Goal: Task Accomplishment & Management: Use online tool/utility

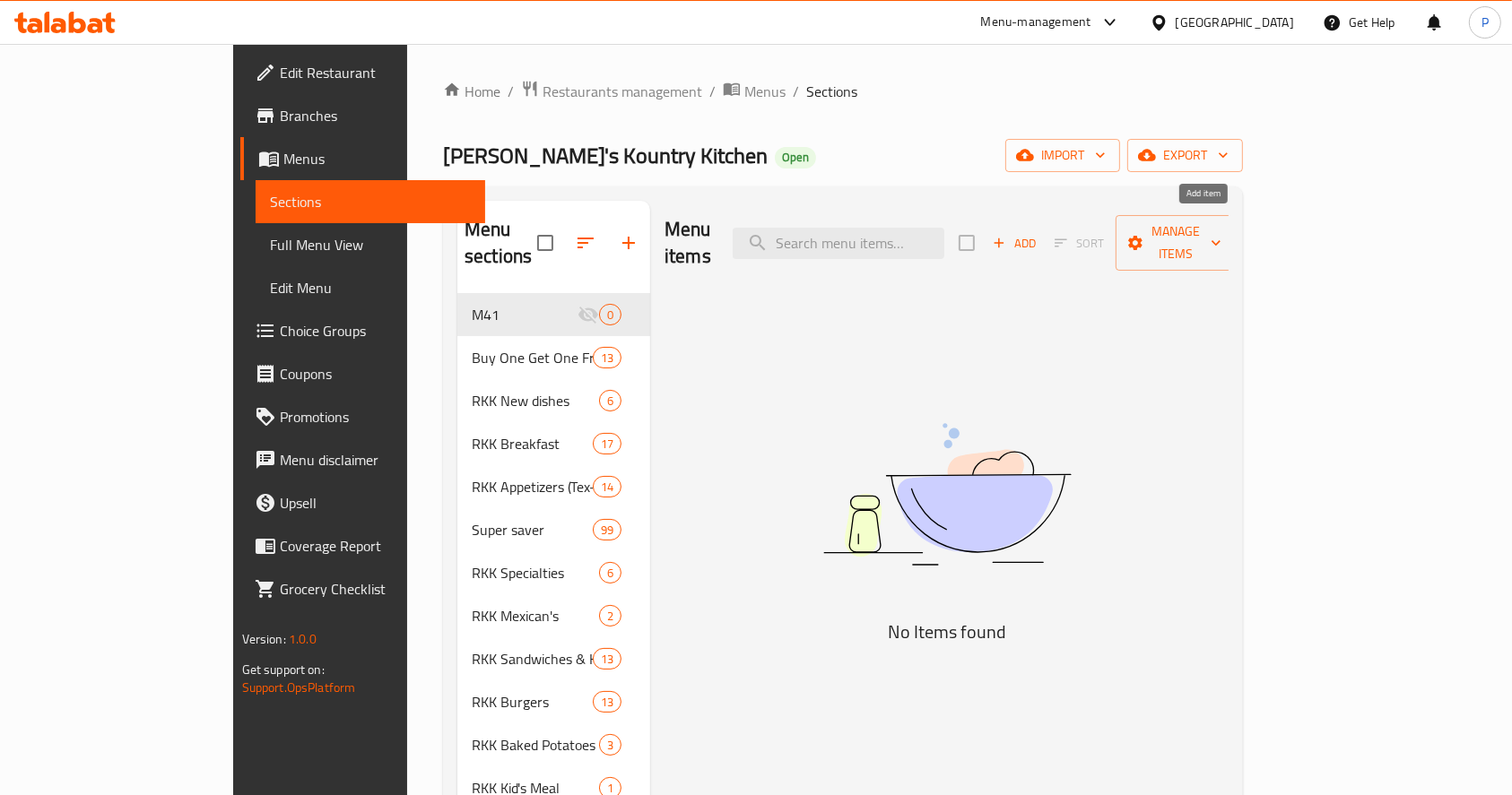
click at [1038, 233] on span "Add" at bounding box center [1014, 243] width 48 height 20
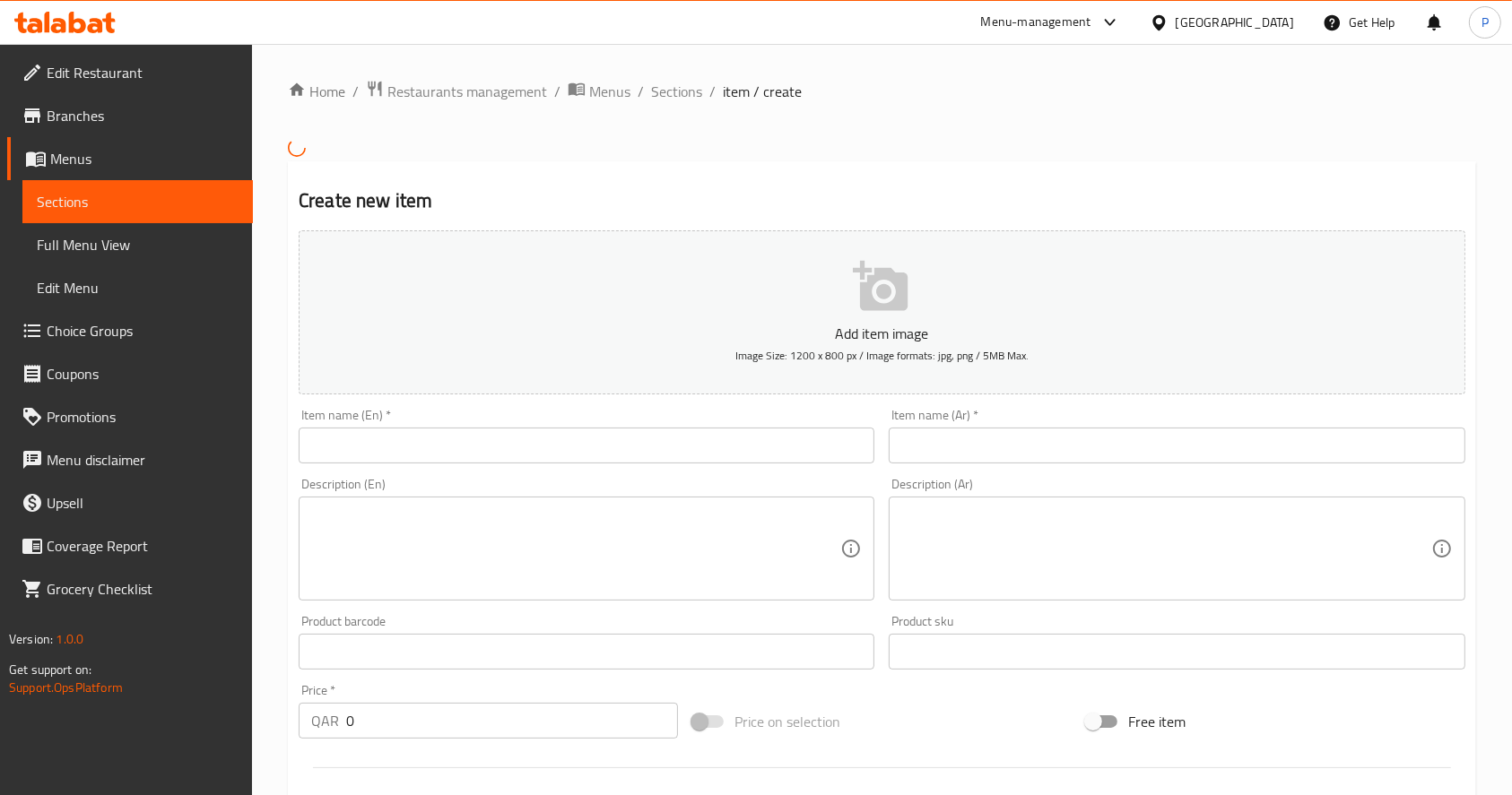
click at [483, 441] on input "text" at bounding box center [587, 445] width 576 height 36
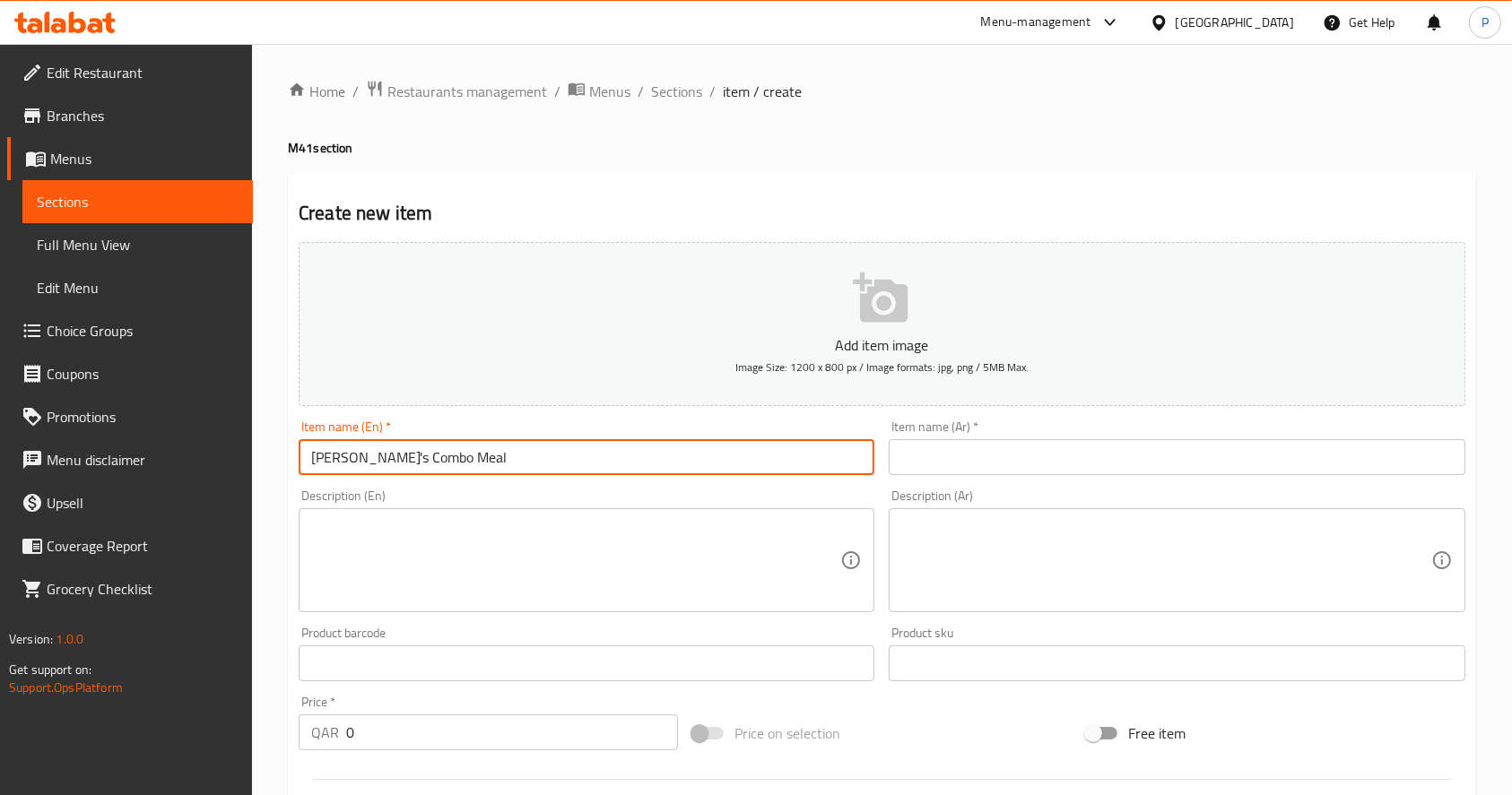
type input "[PERSON_NAME]'s Combo Meal"
click at [370, 549] on textarea at bounding box center [575, 561] width 529 height 85
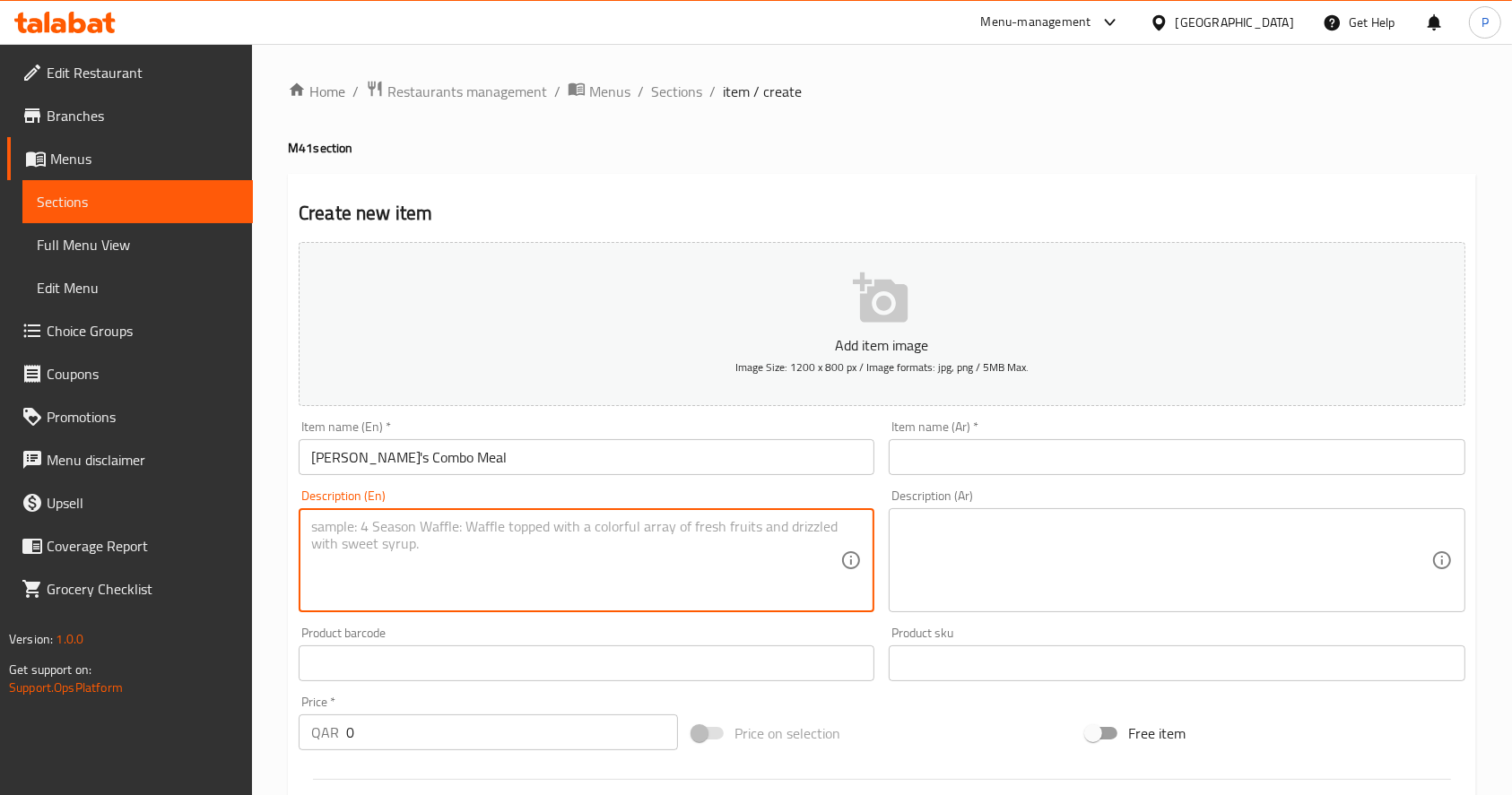
paste textarea "Cheese Hot Dog (Qr. 19) +Fries (Qr. 9) +Soft Drink (Qr. 8)"
drag, startPoint x: 457, startPoint y: 525, endPoint x: 405, endPoint y: 528, distance: 52.1
click at [405, 528] on textarea "Cheese Hot Dog (Qr. 19) +Fries (Qr. 9) +Soft Drink (Qr. 8)" at bounding box center [575, 561] width 529 height 85
click at [488, 534] on textarea "Cheese Hot Dog +Fries (Qr. 9) +Soft Drink (Qr. 8)" at bounding box center [575, 561] width 529 height 85
click at [559, 527] on textarea "Cheese Hot Dog +Fries +Soft Drink (Qr. 8)" at bounding box center [575, 561] width 529 height 85
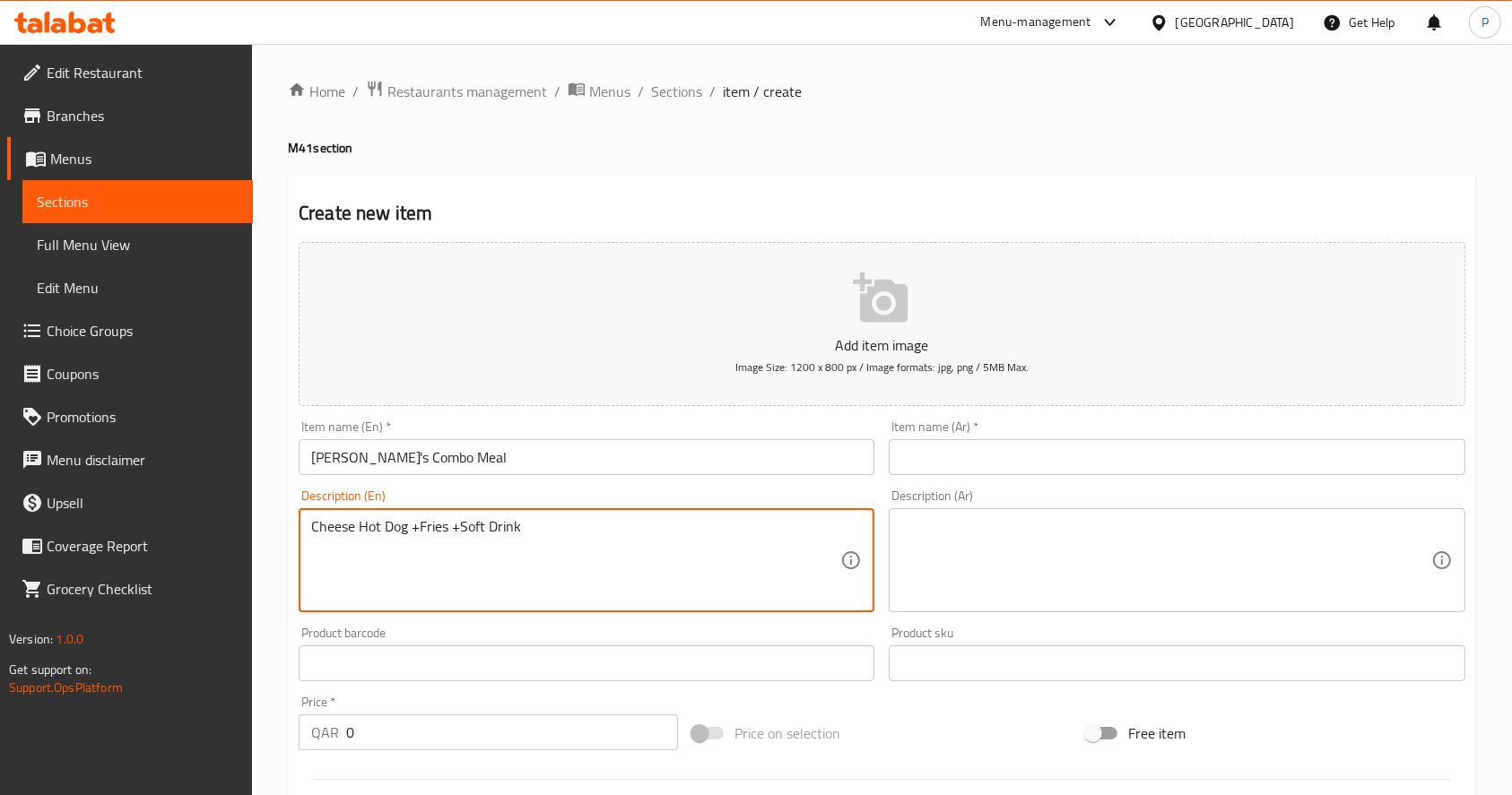
click at [463, 526] on textarea "Cheese Hot Dog +Fries +Soft Drink" at bounding box center [575, 561] width 529 height 85
click at [458, 527] on textarea "Cheese Hot Dog +Fries +Soft Drink" at bounding box center [575, 561] width 529 height 85
click at [688, 525] on textarea "Cheese Hot Dog +Fries, with soft drink of choiceSoft Drink" at bounding box center [575, 561] width 529 height 85
click at [416, 528] on textarea "Cheese Hot Dog +Fries, with soft drink of choice" at bounding box center [575, 561] width 529 height 85
click at [411, 527] on textarea "Cheese Hot Dog served with Fries, with soft drink of choice" at bounding box center [575, 561] width 529 height 85
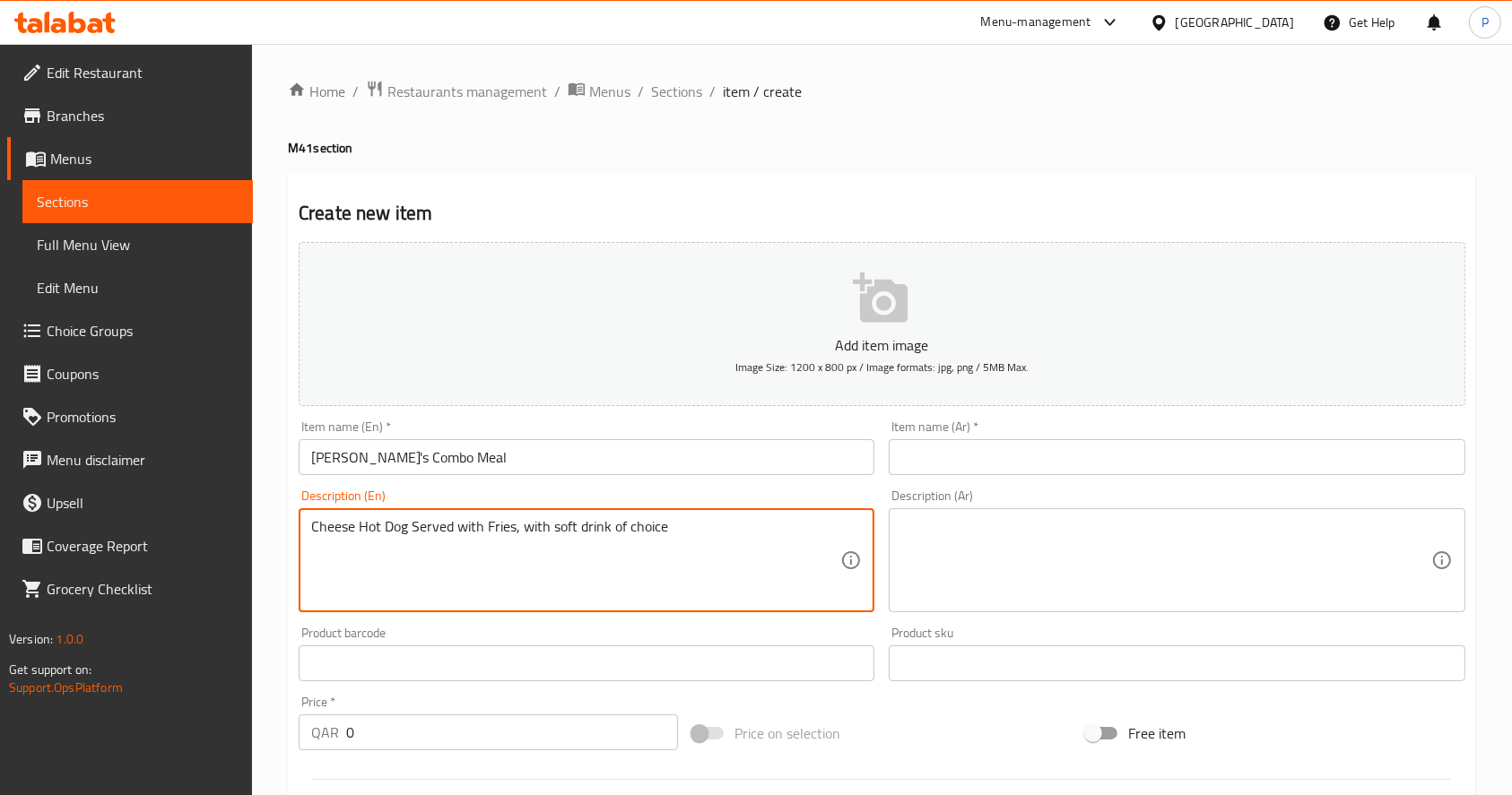
click at [561, 530] on textarea "Cheese Hot Dog Served with Fries, with soft drink of choice" at bounding box center [575, 561] width 529 height 85
click at [539, 527] on textarea "Cheese Hot Dog Served with Fries, with Soft drink of choice" at bounding box center [575, 561] width 529 height 85
click at [576, 528] on textarea "Cheese Hot Dog Served with Fries and Soft drink of choice" at bounding box center [575, 561] width 529 height 85
type textarea "Cheese Hot Dog Served with Fries and Soft Drink of Your Choice"
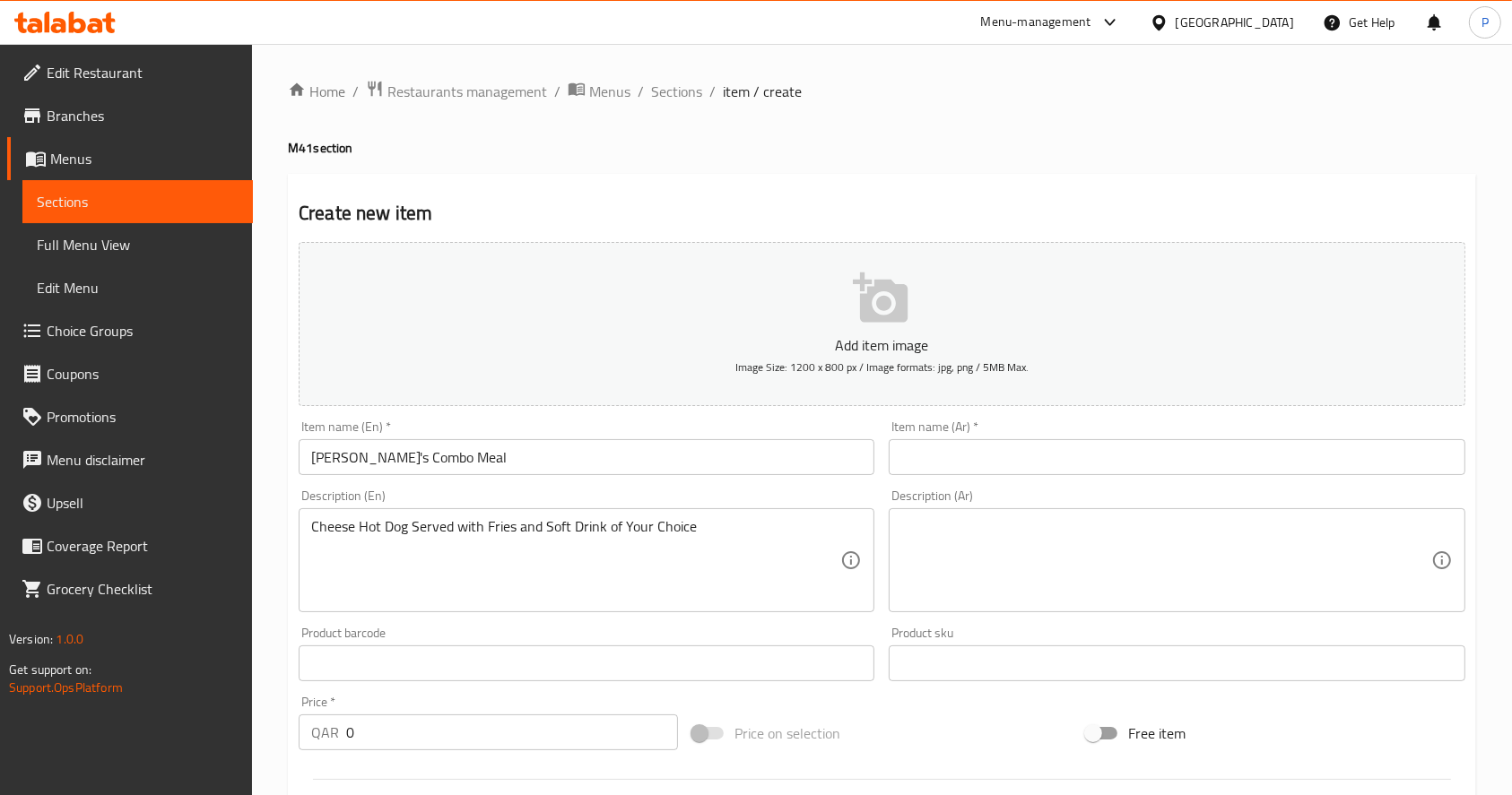
click at [570, 516] on div "Cheese Hot Dog Served with Fries and Soft Drink of Your Choice Description (En)" at bounding box center [587, 560] width 576 height 104
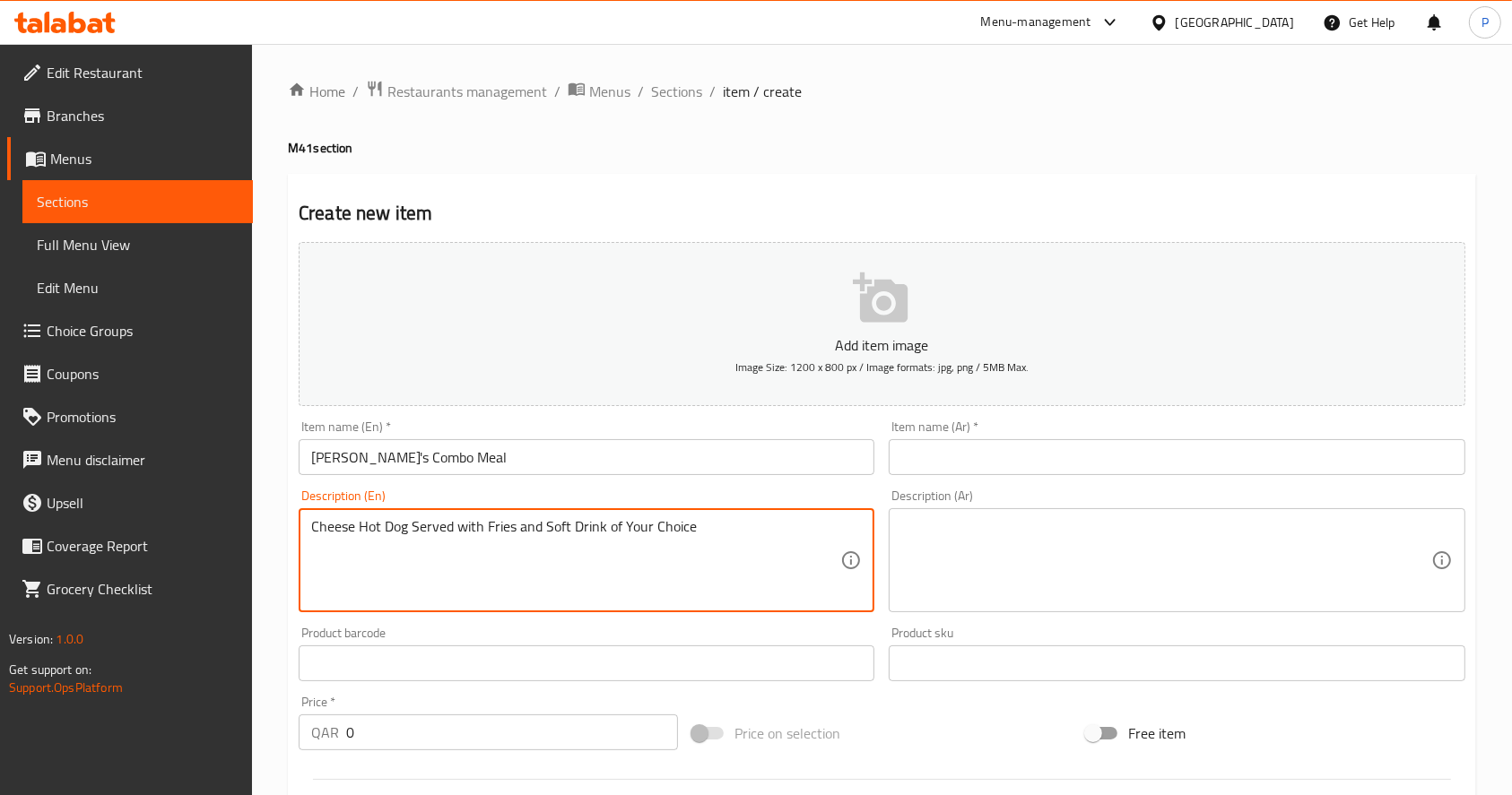
click at [585, 525] on textarea "Cheese Hot Dog Served with Fries and Soft Drink of Your Choice" at bounding box center [575, 561] width 529 height 85
click at [1033, 534] on textarea at bounding box center [1165, 561] width 529 height 85
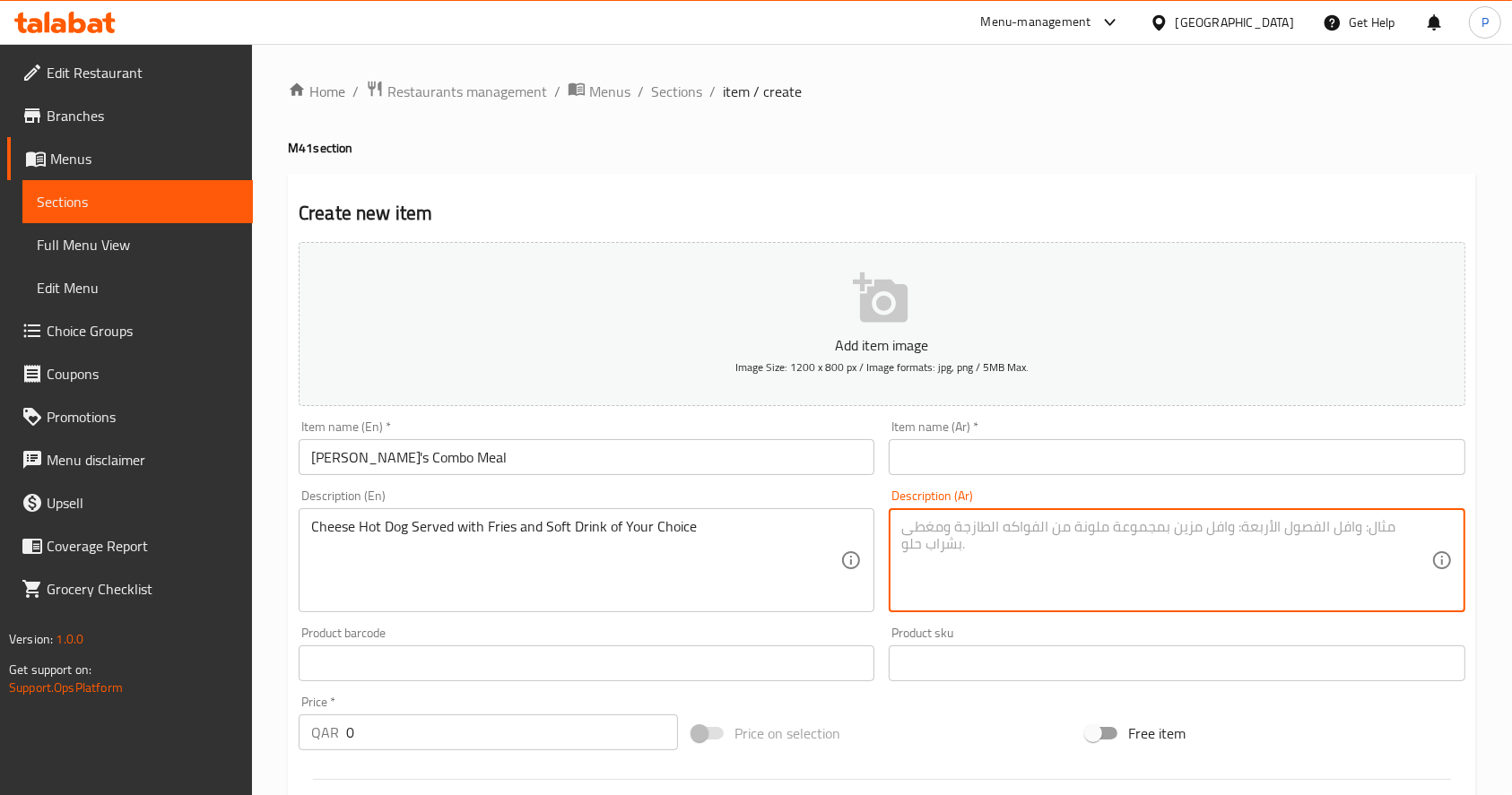
paste textarea "هوت دوغ بالجبنة يقدم مع البطاطس المقلية والمشروبات الغازية حسب اختيارك"
type textarea "هوت دوغ بالجبنة يقدم مع البطاطس المقلية والمشروبات الغازية حسب اختيارك"
click at [373, 460] on input "[PERSON_NAME]'s Combo Meal" at bounding box center [587, 457] width 576 height 36
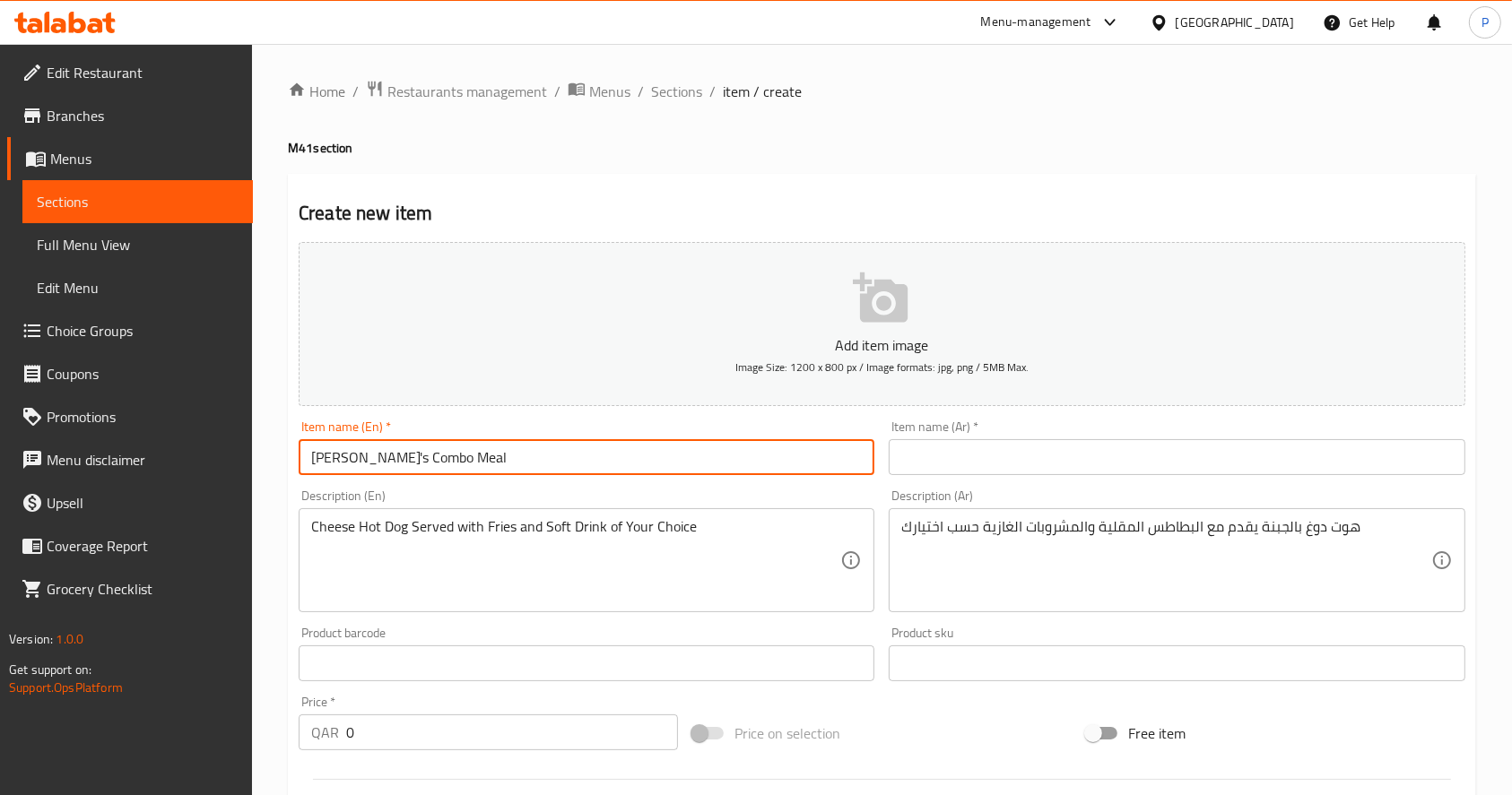
click at [373, 460] on input "[PERSON_NAME]'s Combo Meal" at bounding box center [587, 457] width 576 height 36
click at [992, 444] on input "text" at bounding box center [1176, 457] width 576 height 36
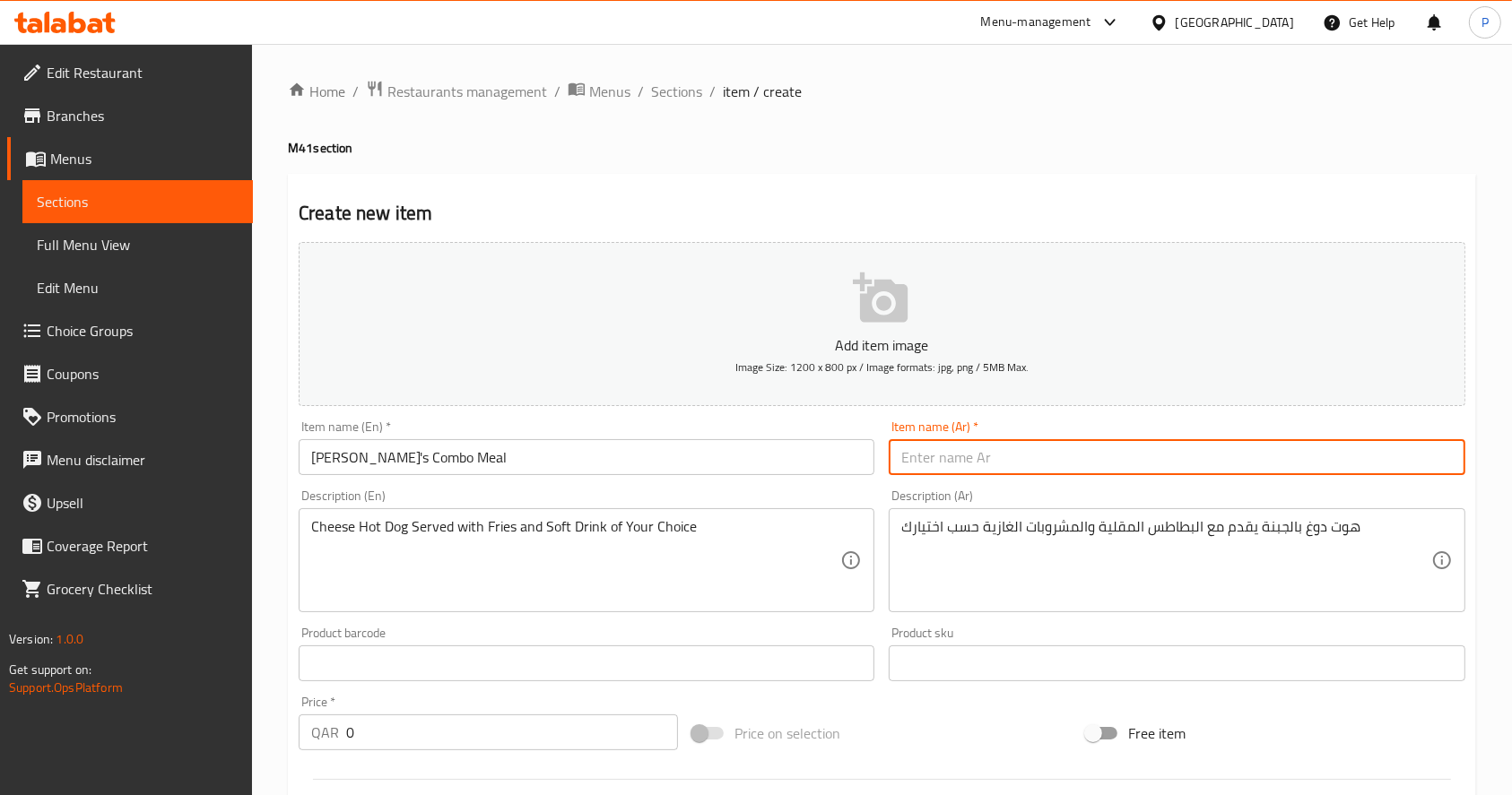
paste input "وجبة ريك كومبو"
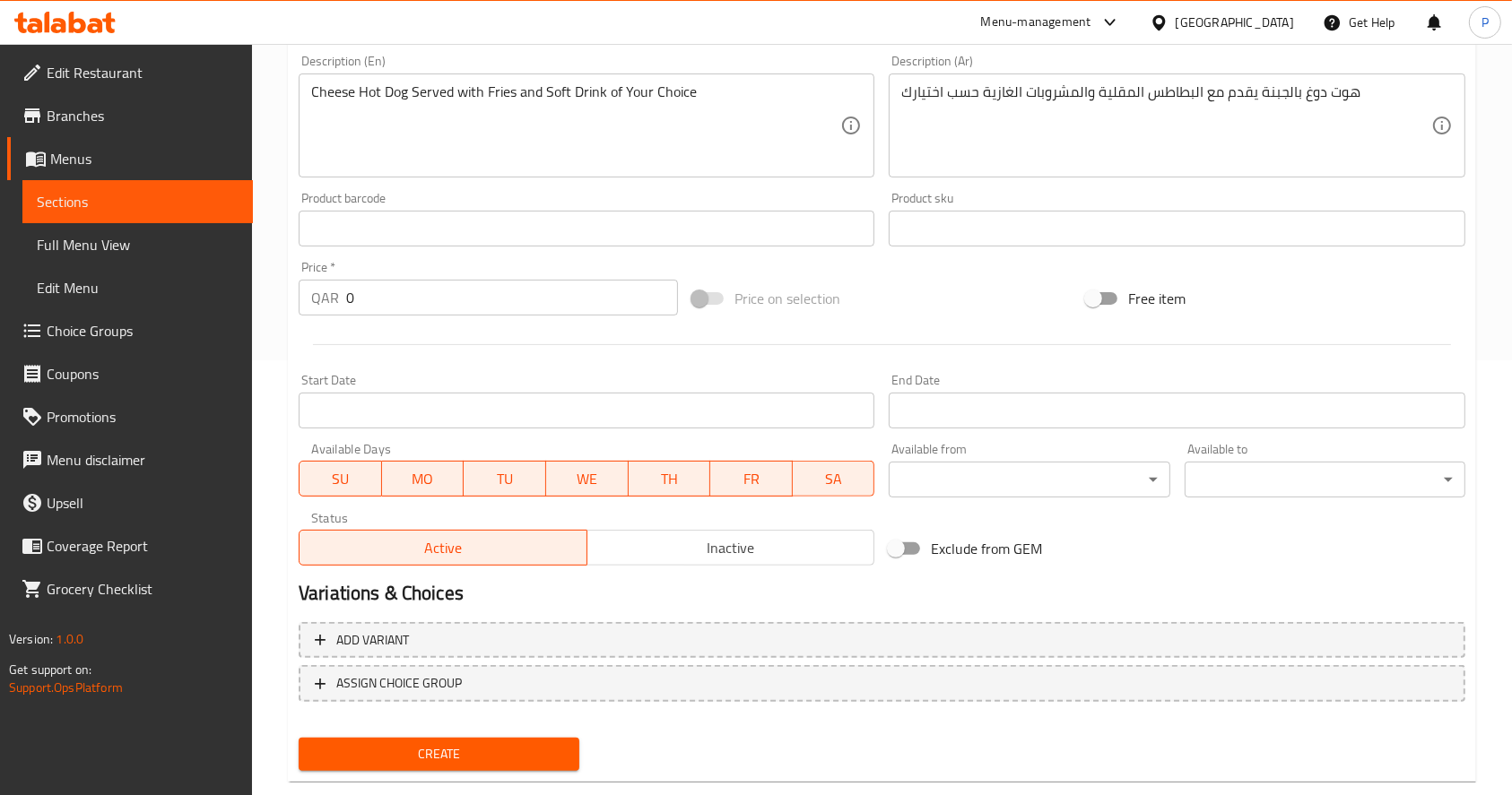
scroll to position [471, 0]
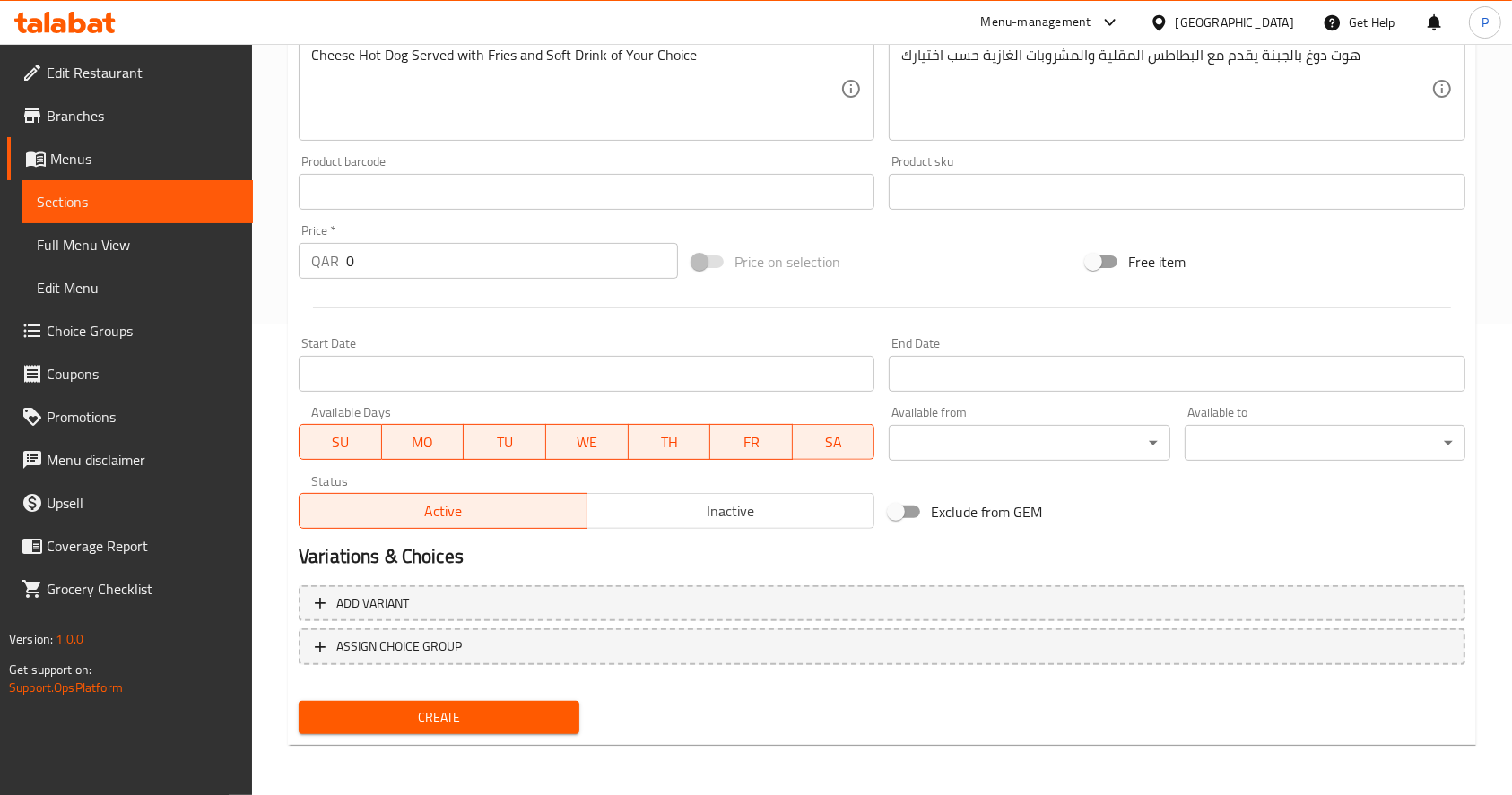
type input "وجبة ريك كومبو"
drag, startPoint x: 380, startPoint y: 255, endPoint x: 188, endPoint y: 249, distance: 192.1
click at [188, 249] on div "Edit Restaurant Branches Menus Sections Full Menu View Edit Menu Choice Groups …" at bounding box center [756, 184] width 1512 height 1223
type input "36"
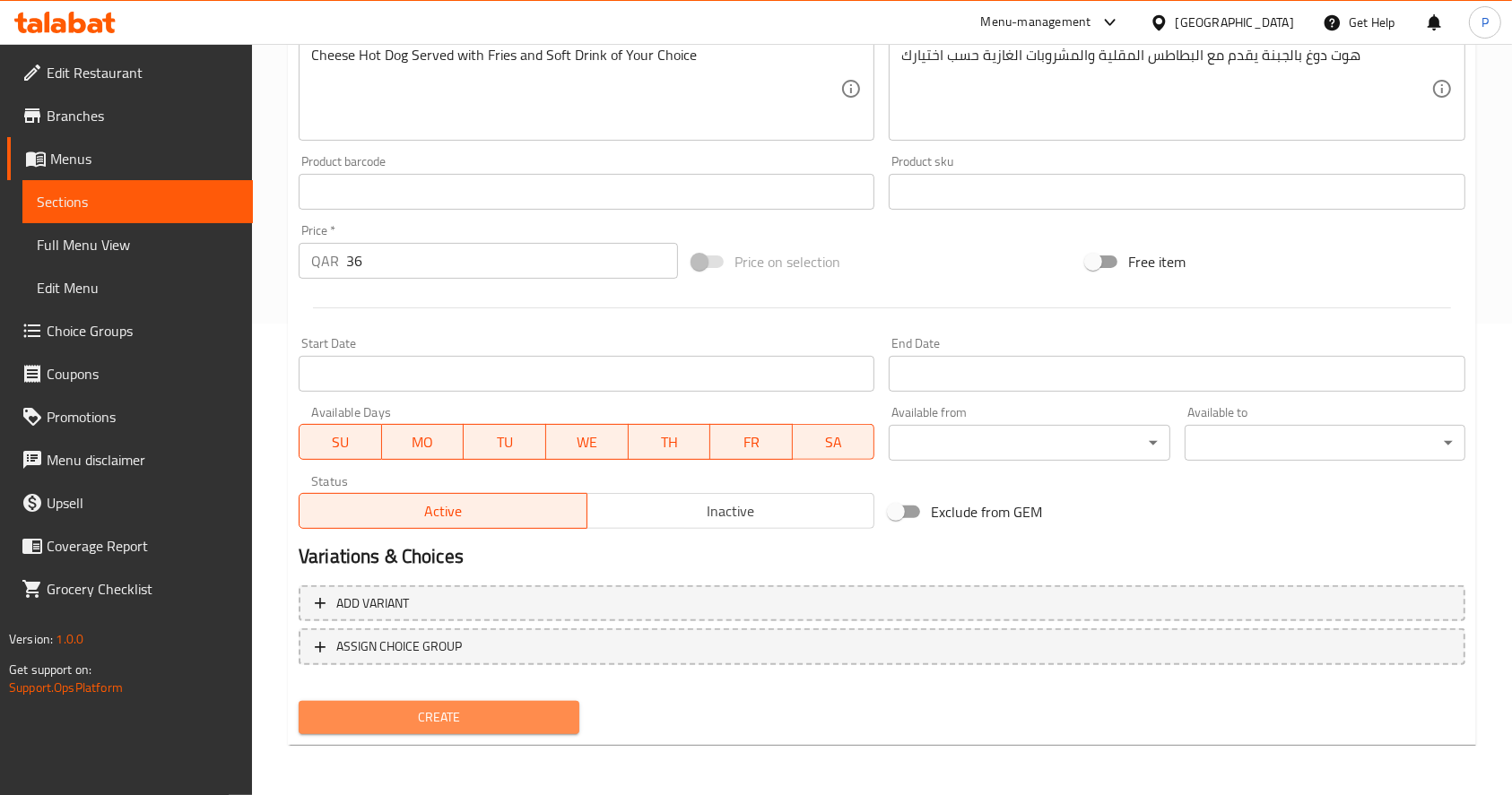
click at [395, 706] on span "Create" at bounding box center [438, 718] width 252 height 22
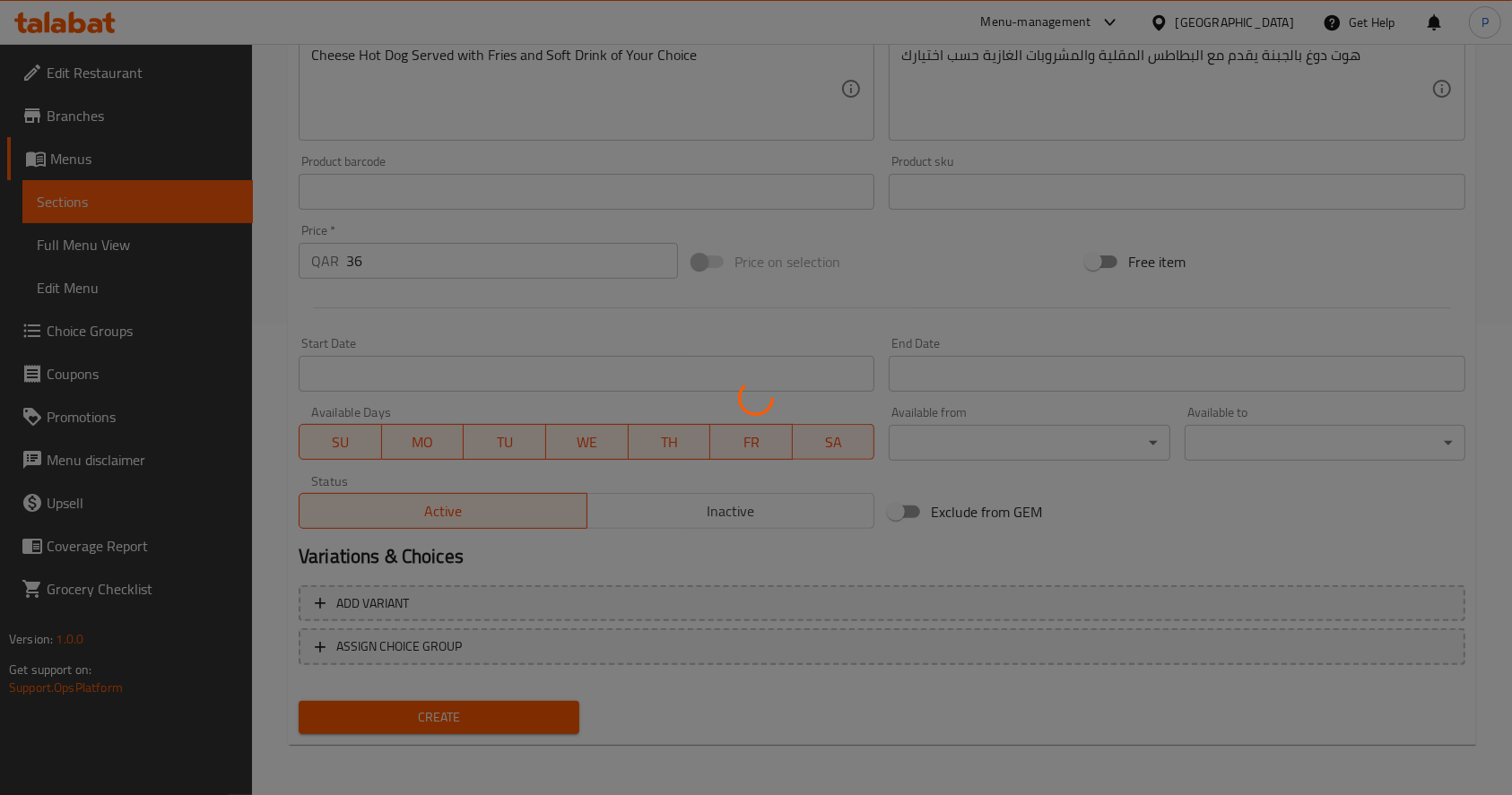
type input "0"
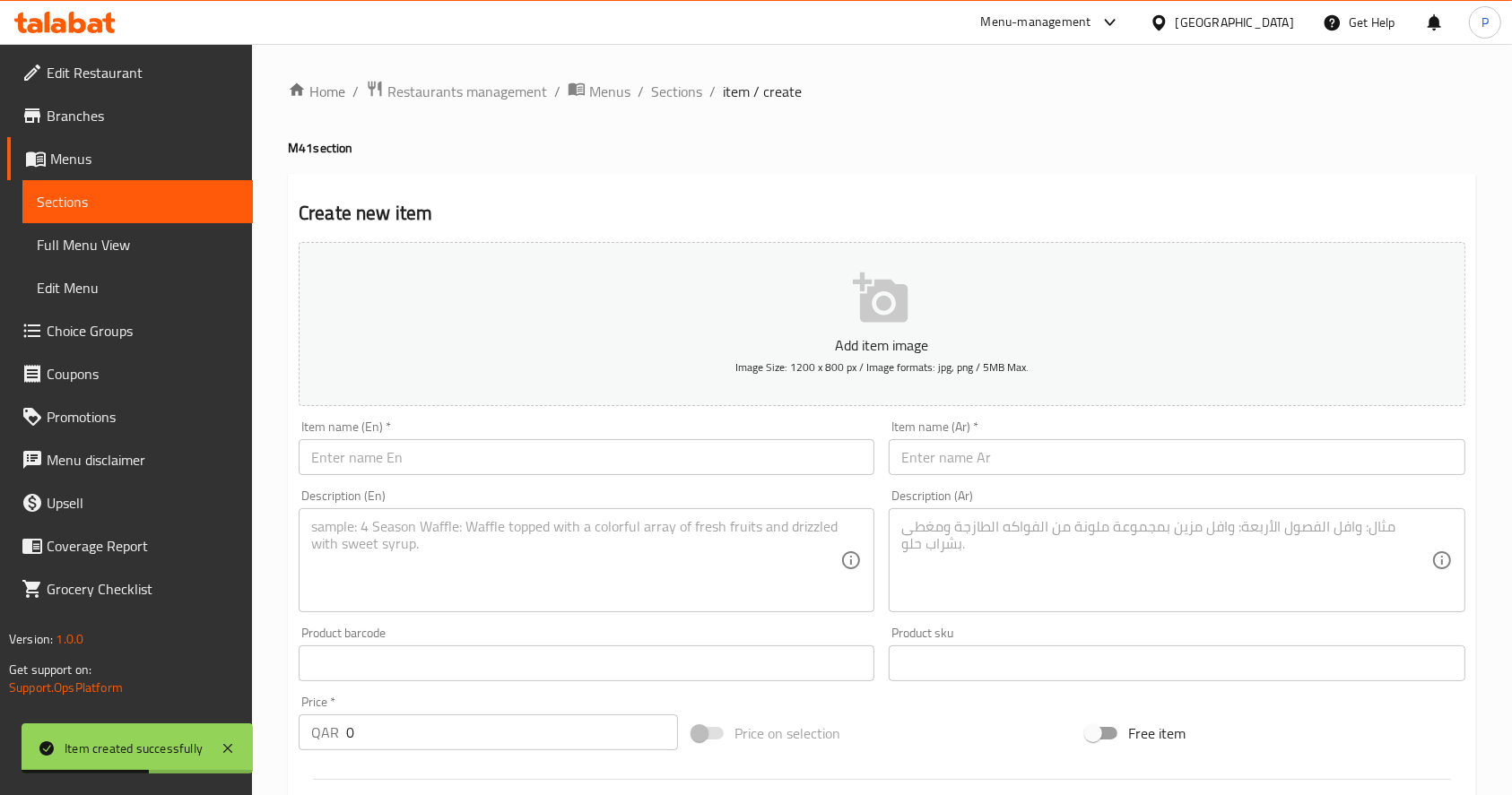
scroll to position [0, 0]
click at [673, 87] on span "Sections" at bounding box center [676, 90] width 51 height 21
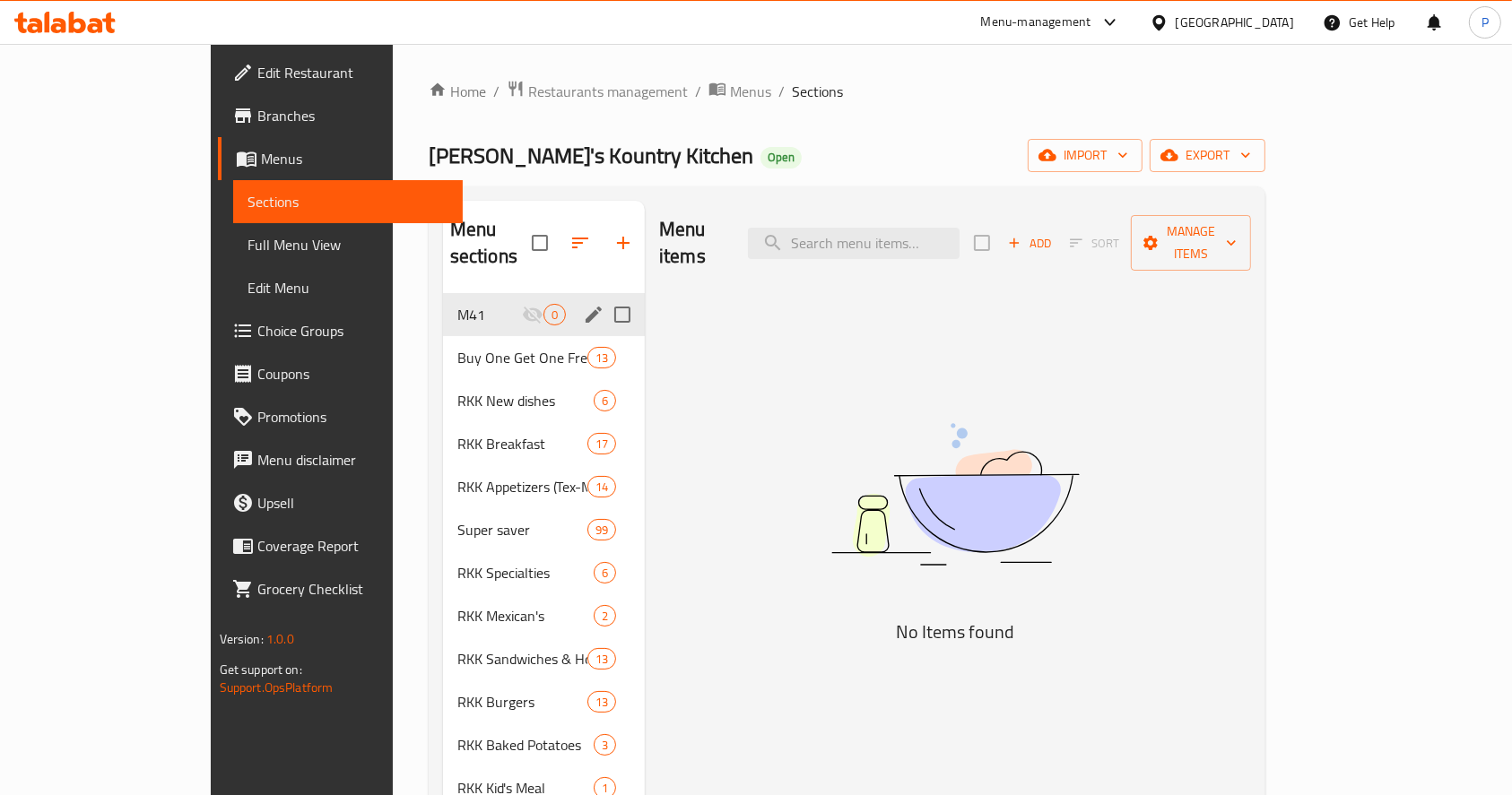
click at [458, 303] on span "M41" at bounding box center [490, 314] width 65 height 21
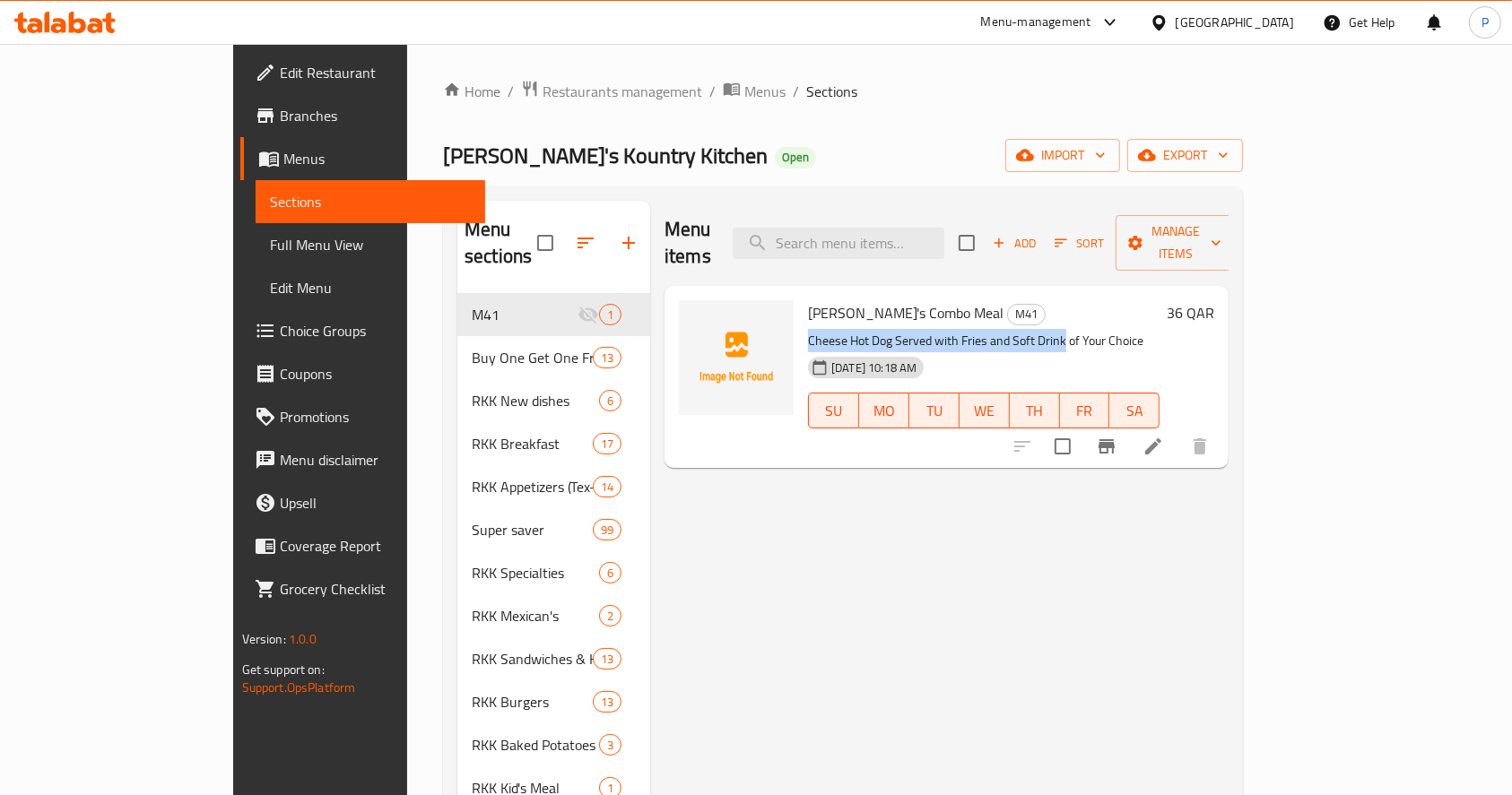
drag, startPoint x: 1004, startPoint y: 312, endPoint x: 747, endPoint y: 314, distance: 257.0
click at [801, 314] on div "Ric's Combo Meal M41 Cheese Hot Dog Served with Fries and Soft Drink of Your Ch…" at bounding box center [983, 377] width 366 height 168
copy p "Cheese Hot Dog Served with Fries and Soft Drink"
click at [808, 330] on p "Cheese Hot Dog Served with Fries and Soft Drink of Your Choice" at bounding box center [983, 341] width 351 height 22
drag, startPoint x: 832, startPoint y: 314, endPoint x: 753, endPoint y: 312, distance: 79.0
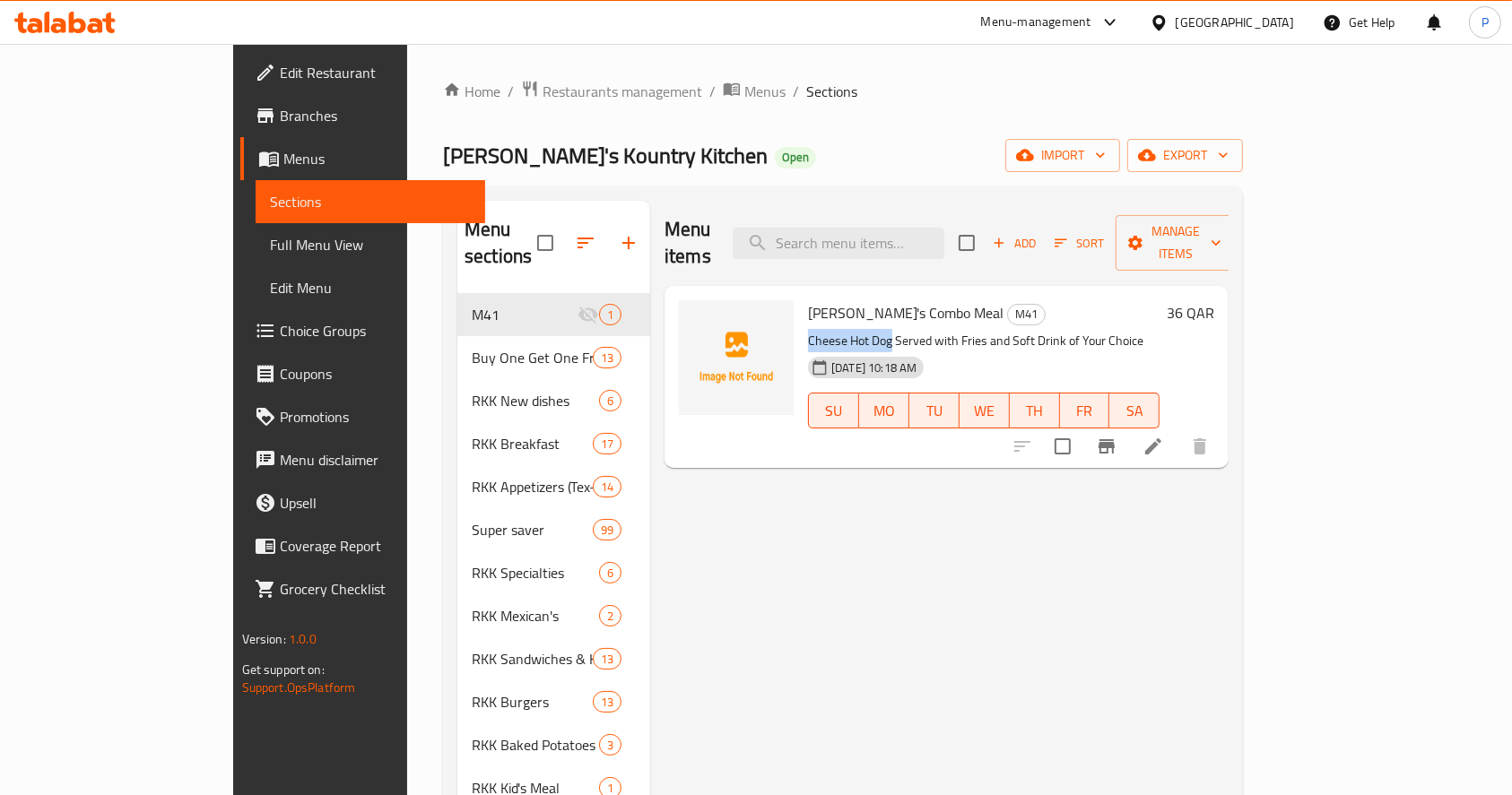
click at [808, 330] on p "Cheese Hot Dog Served with Fries and Soft Drink of Your Choice" at bounding box center [983, 341] width 351 height 22
copy p "Cheese Hot Dog"
click at [923, 241] on input "search" at bounding box center [838, 243] width 211 height 31
paste input "Cheese Hot Dog"
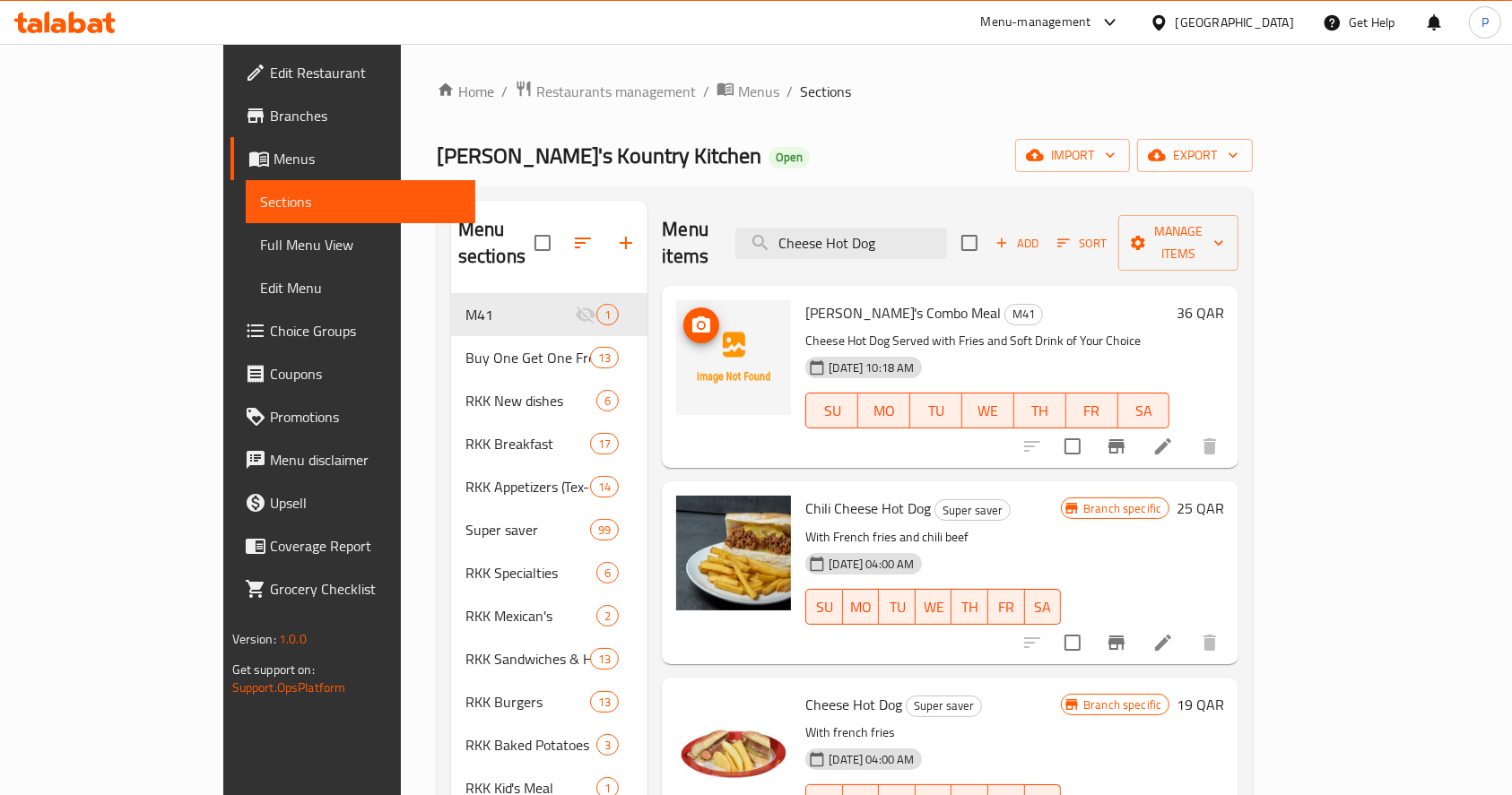
type input "Cheese Hot Dog"
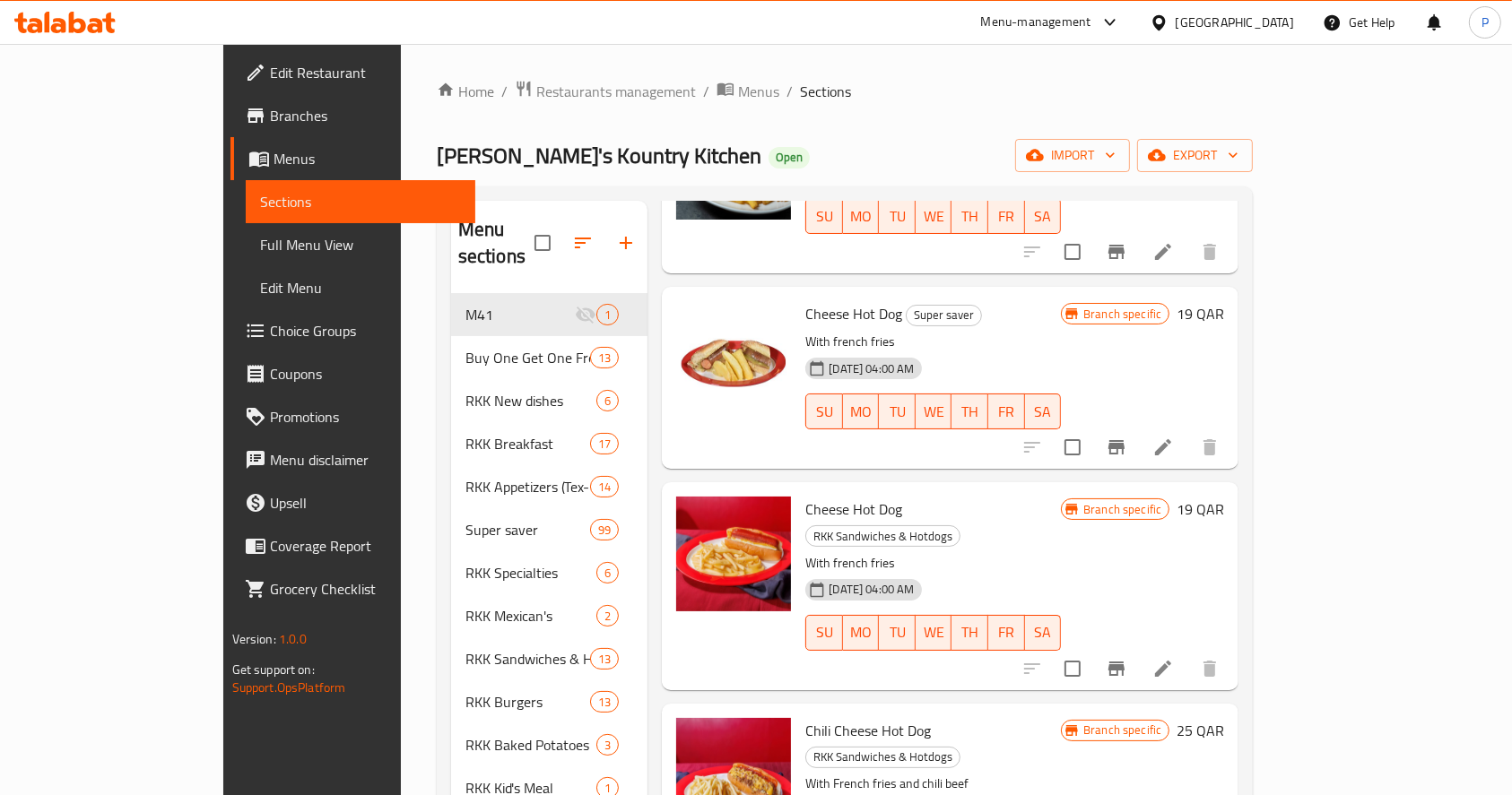
scroll to position [359, 0]
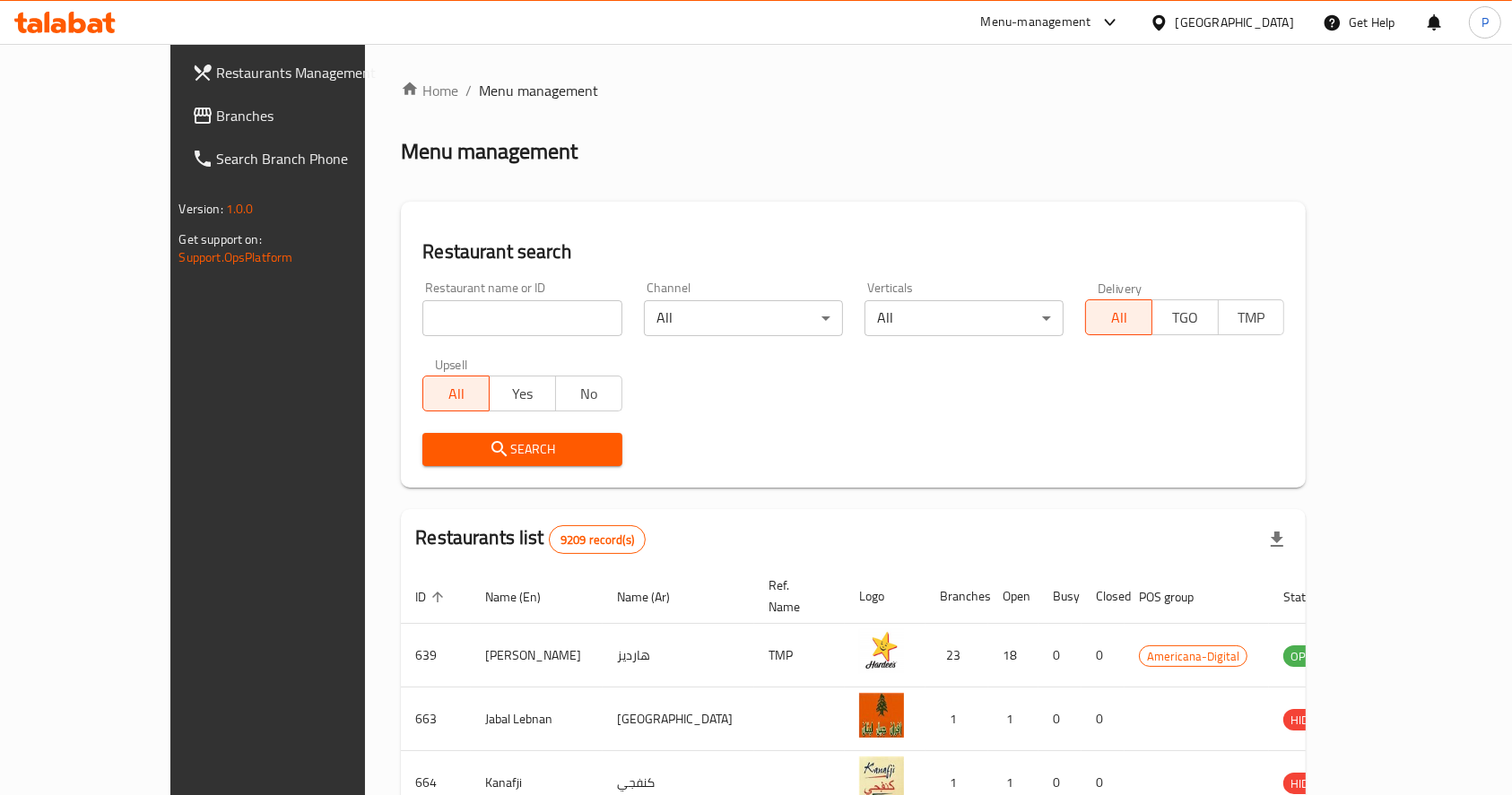
click at [423, 325] on input "search" at bounding box center [522, 318] width 199 height 36
type input "seventy west"
click button "Search" at bounding box center [522, 449] width 199 height 33
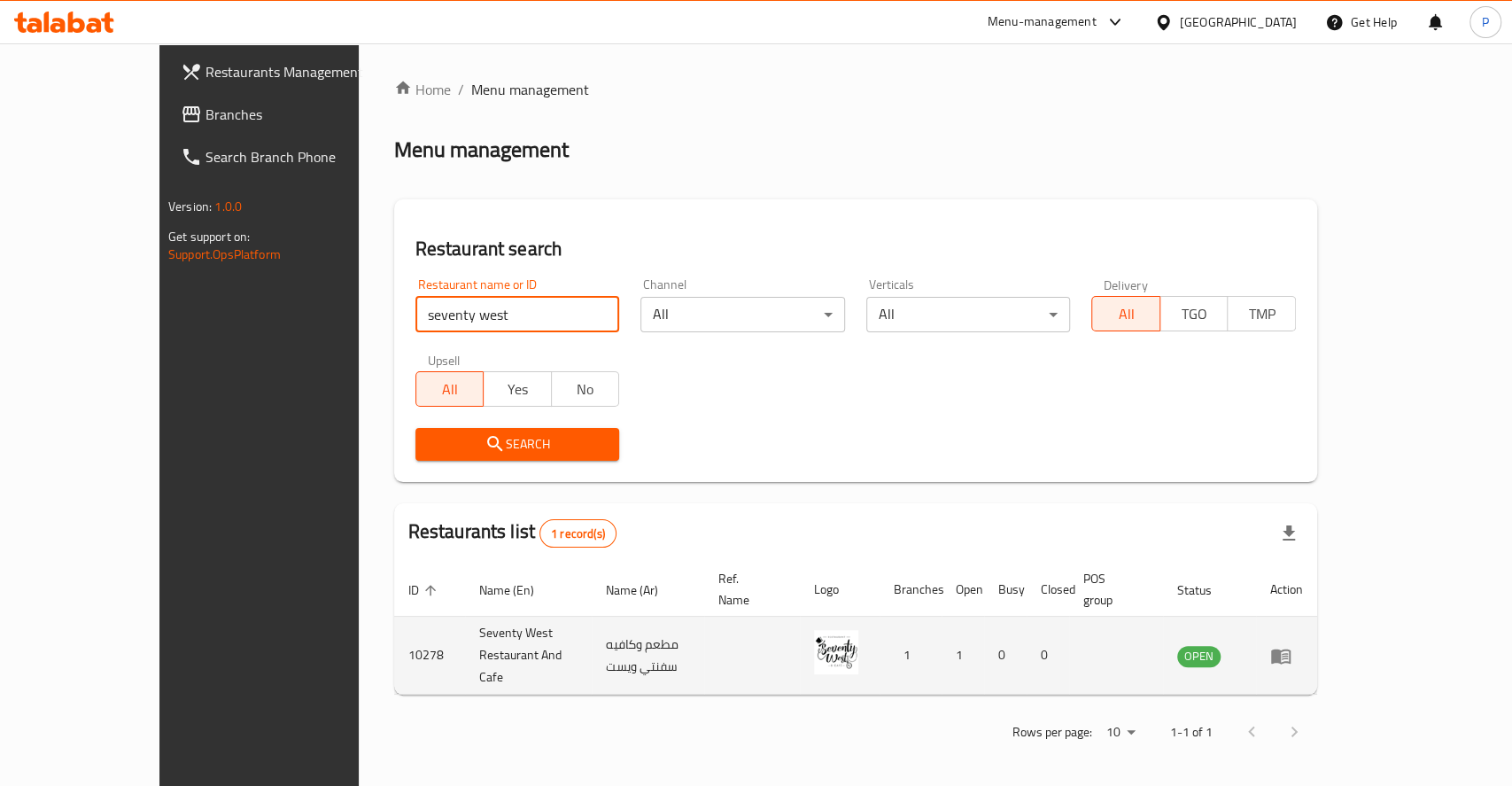
click at [1291, 648] on icon "enhanced table" at bounding box center [1281, 656] width 19 height 16
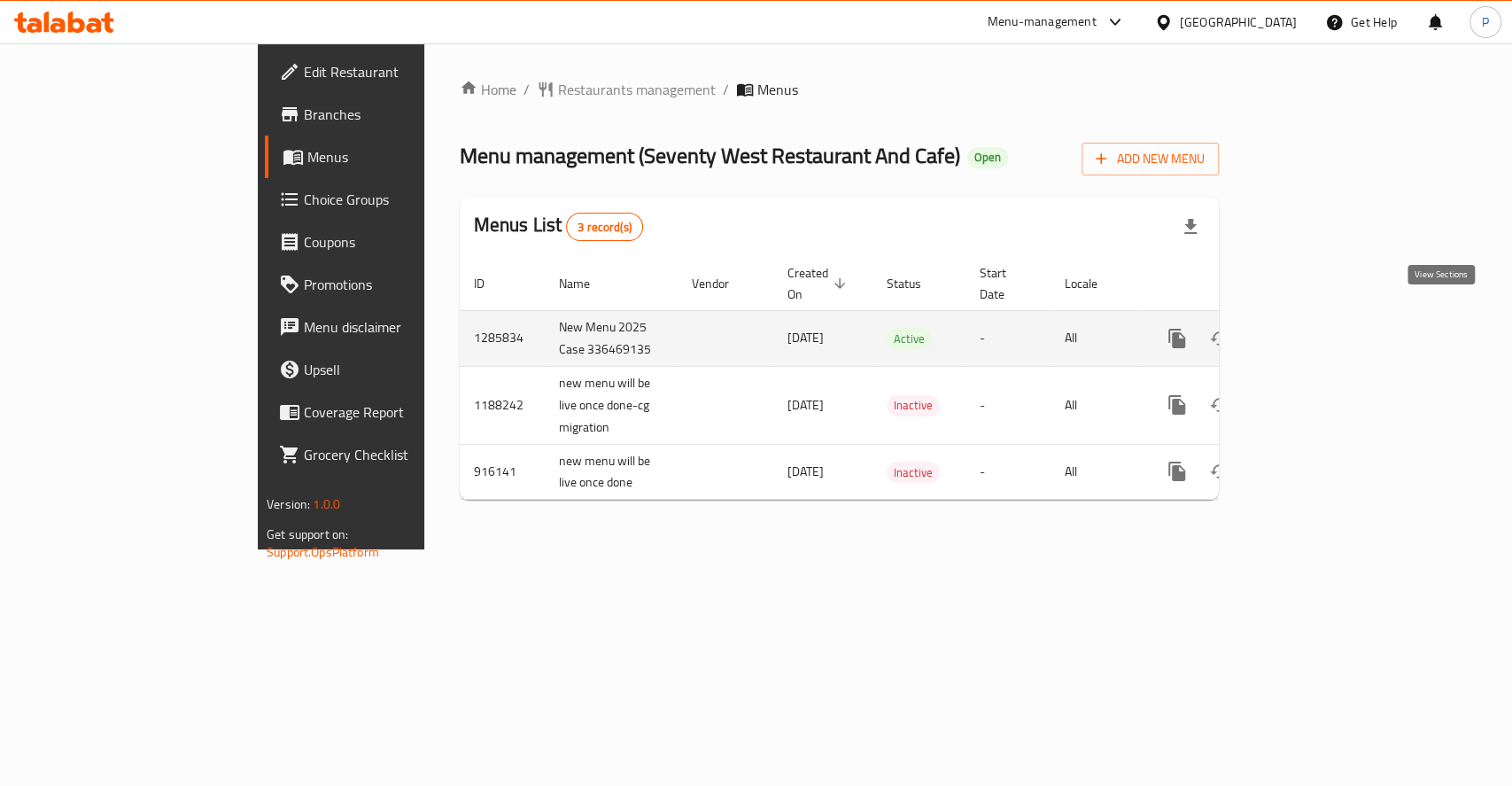
click at [1312, 331] on icon "enhanced table" at bounding box center [1304, 338] width 15 height 16
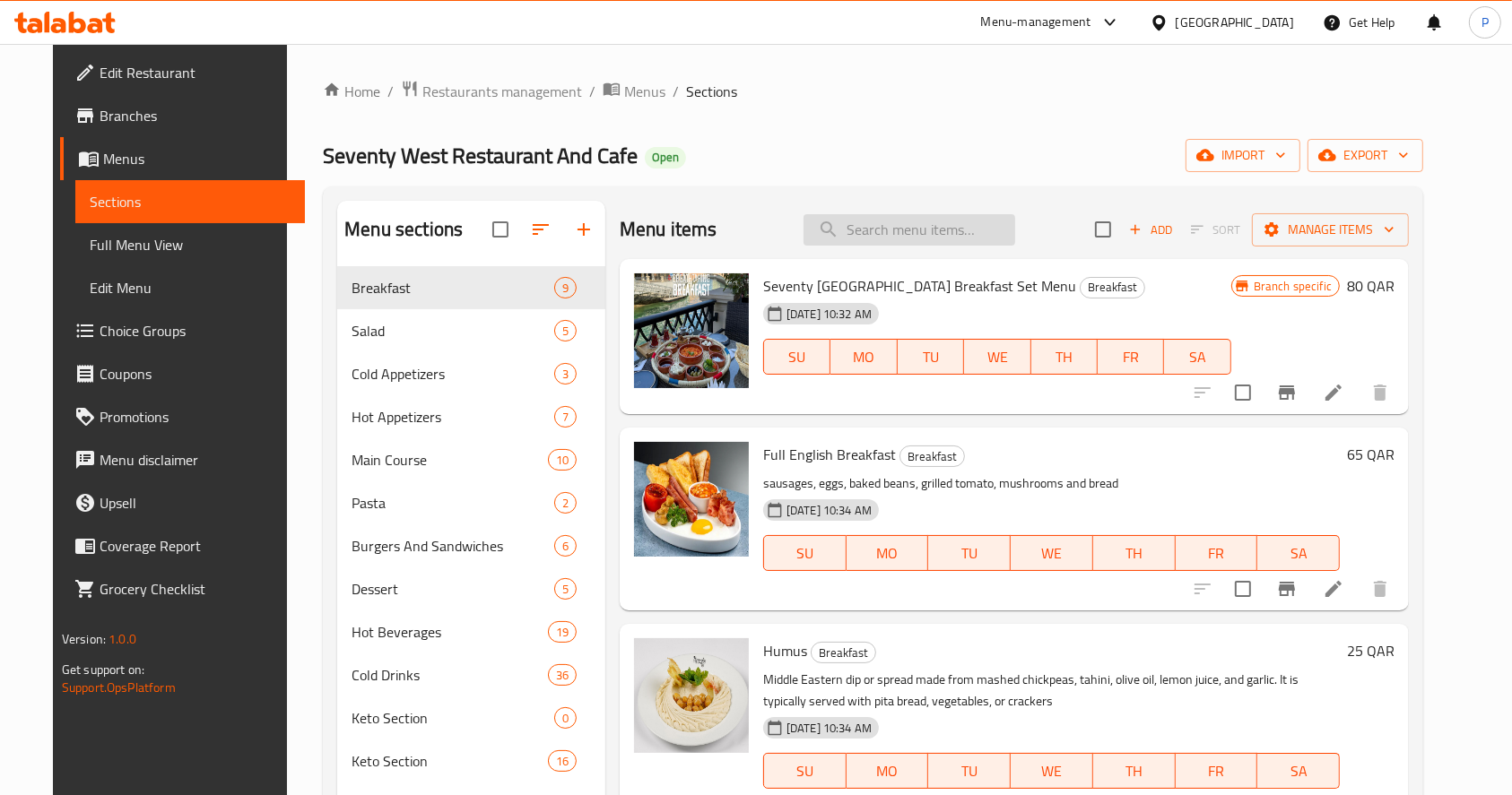
click at [868, 237] on input "search" at bounding box center [909, 230] width 211 height 31
paste input "crispy chicken"
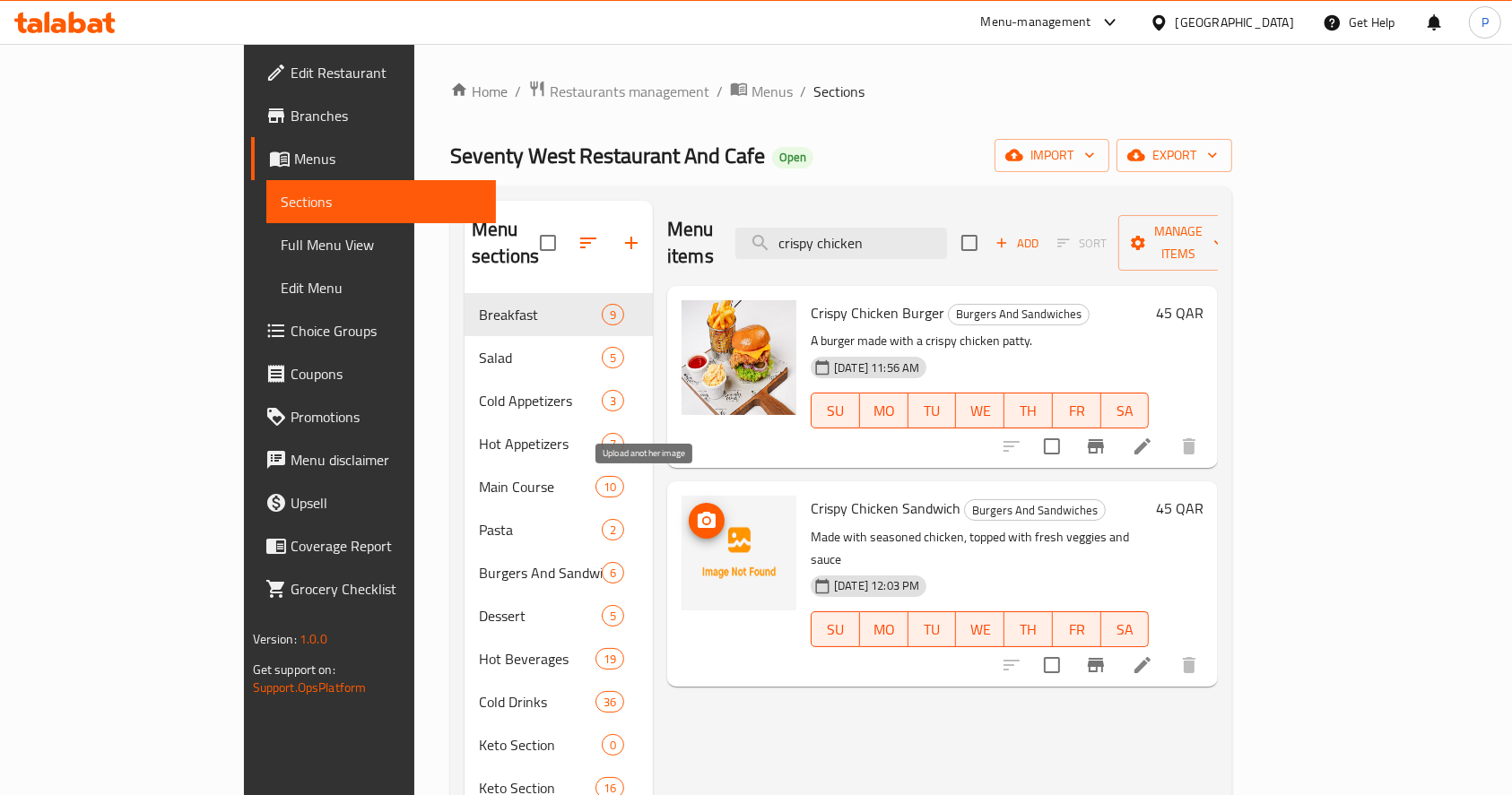
type input "crispy chicken"
click at [696, 510] on icon "upload picture" at bounding box center [706, 520] width 21 height 21
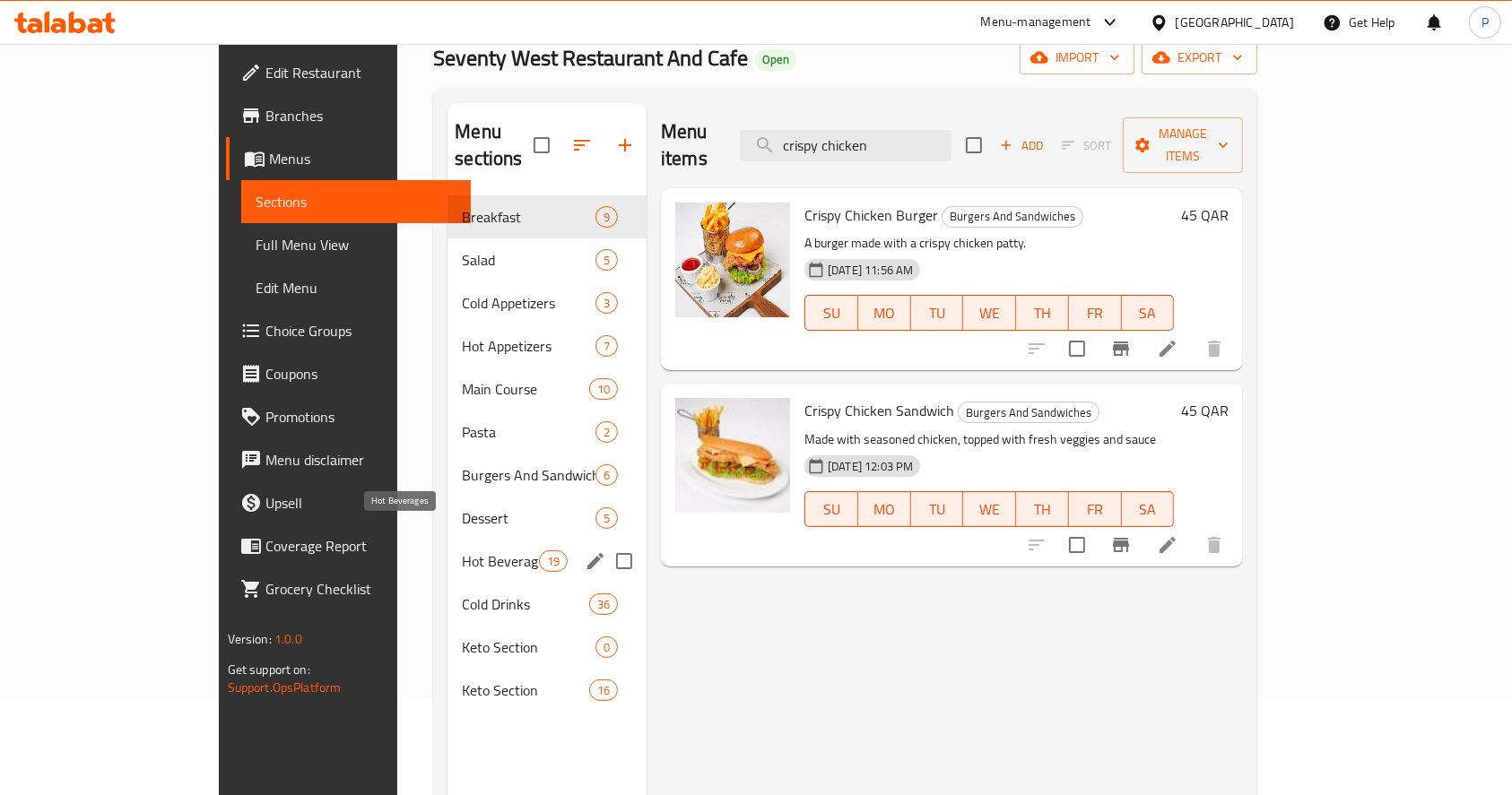
scroll to position [119, 0]
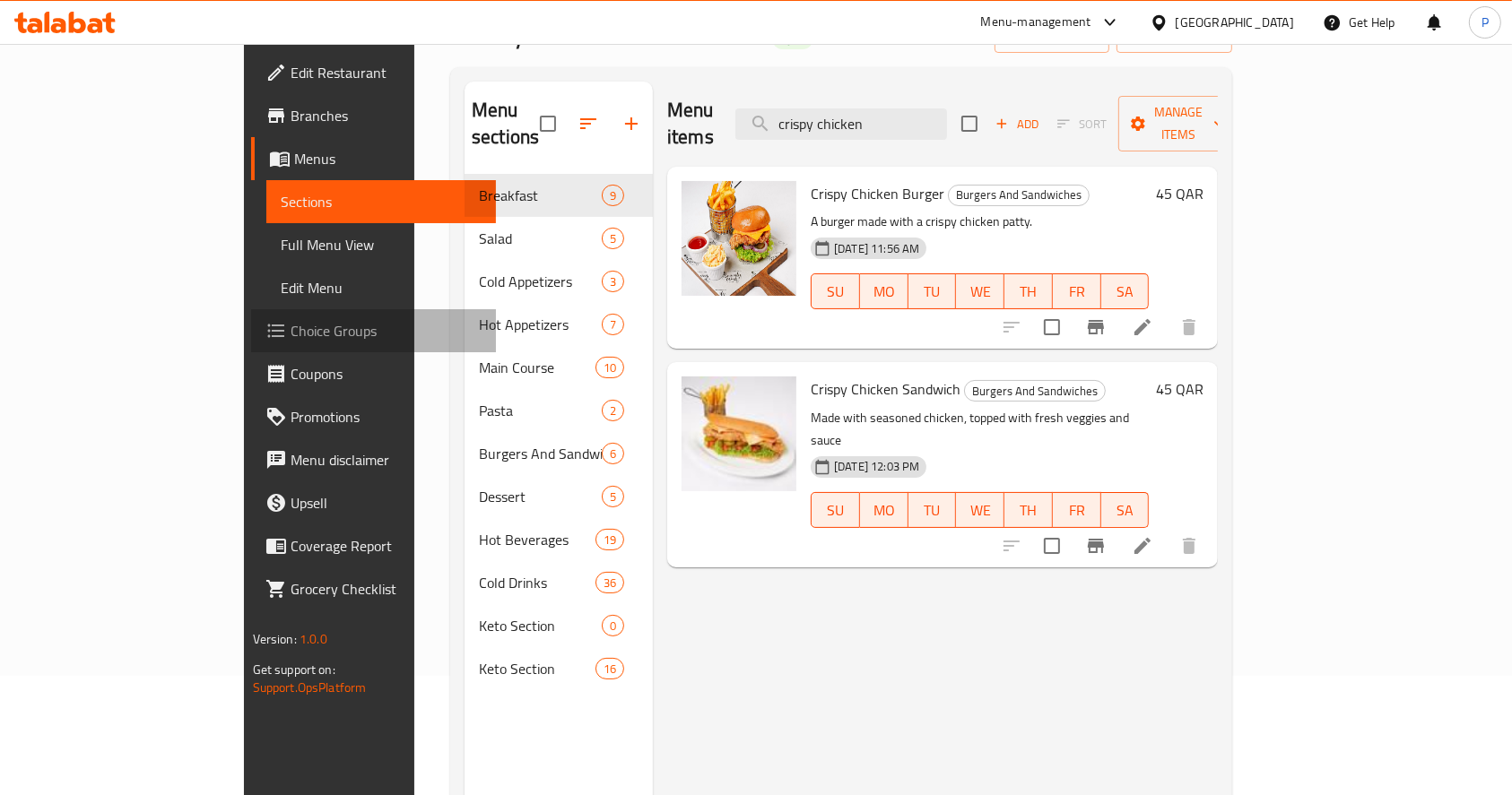
click at [251, 316] on link "Choice Groups" at bounding box center [374, 330] width 245 height 43
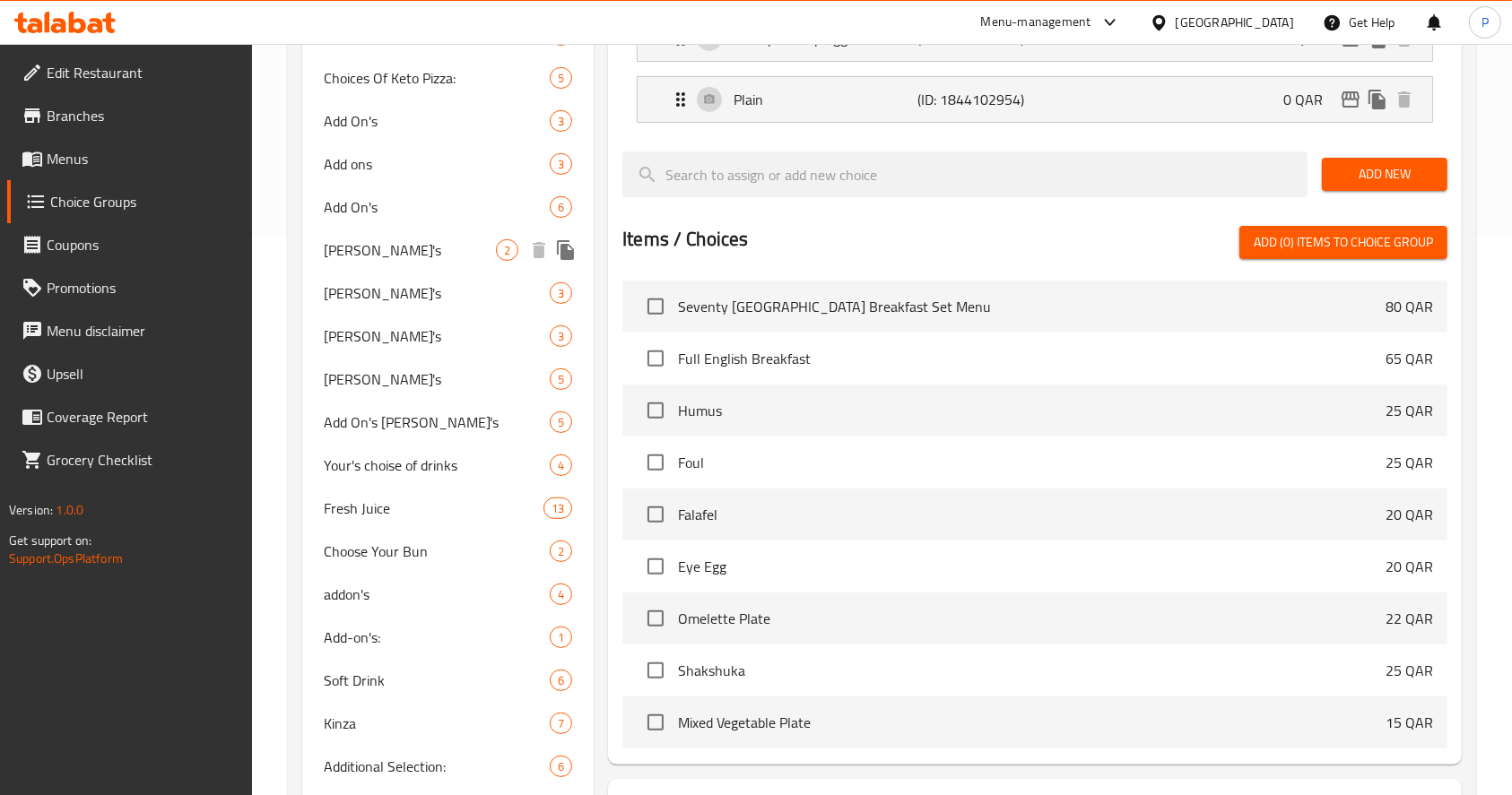
scroll to position [597, 0]
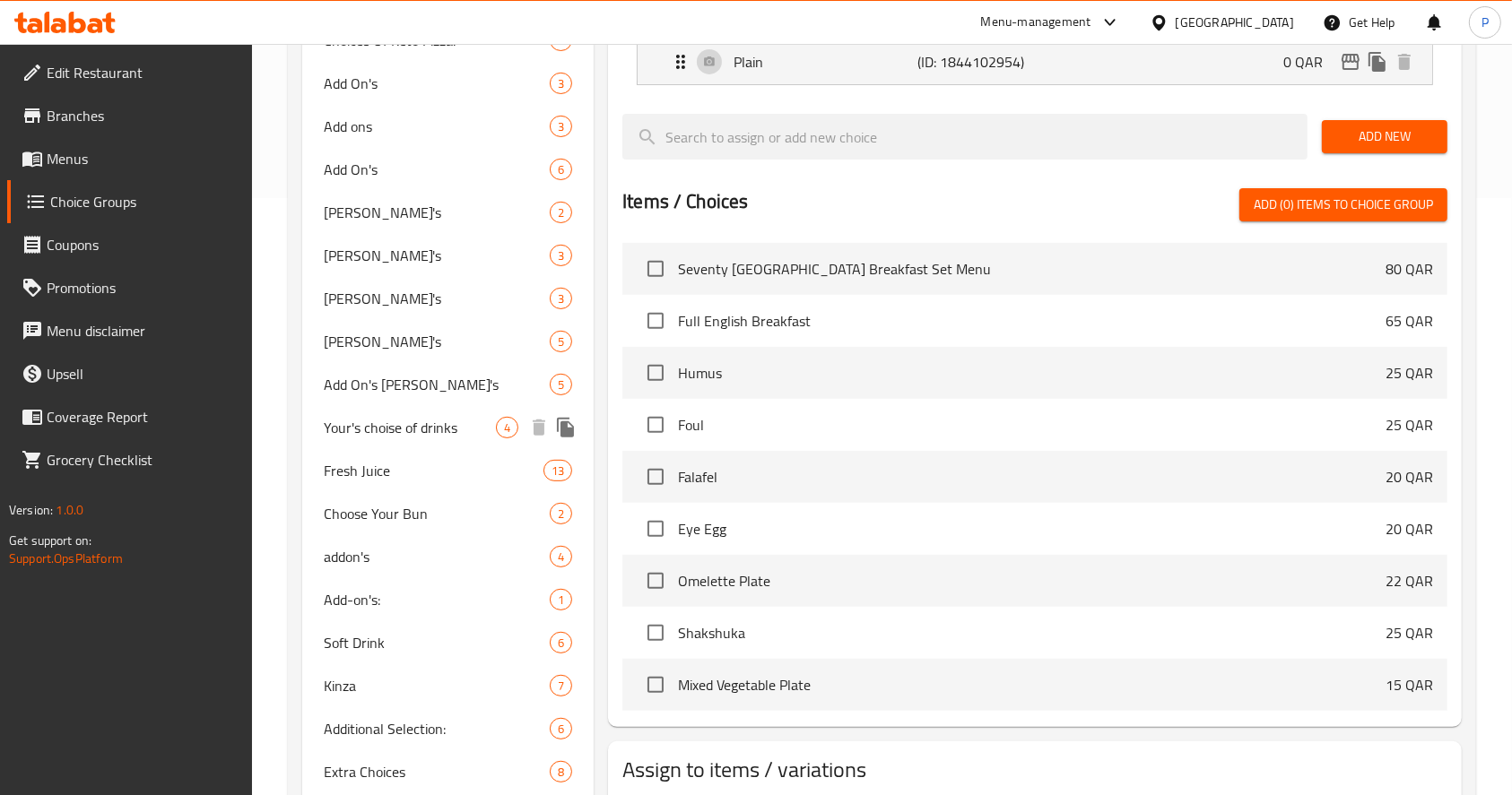
click at [460, 423] on span "Your's choise of drinks" at bounding box center [410, 427] width 173 height 21
type input "Your's choise of drinks"
type input "اختيارك من المشروبات"
type input "0"
type input "4"
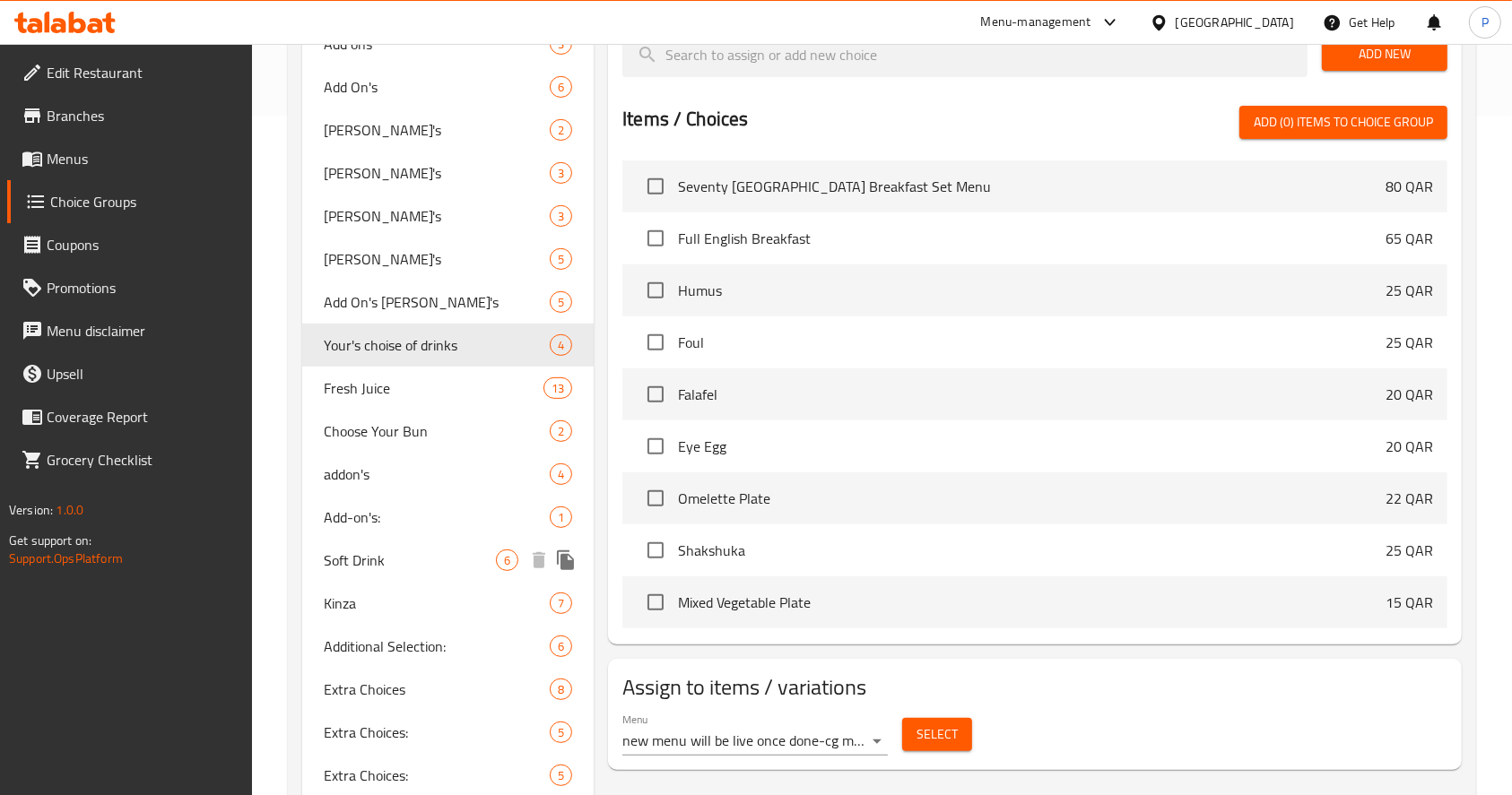
scroll to position [718, 0]
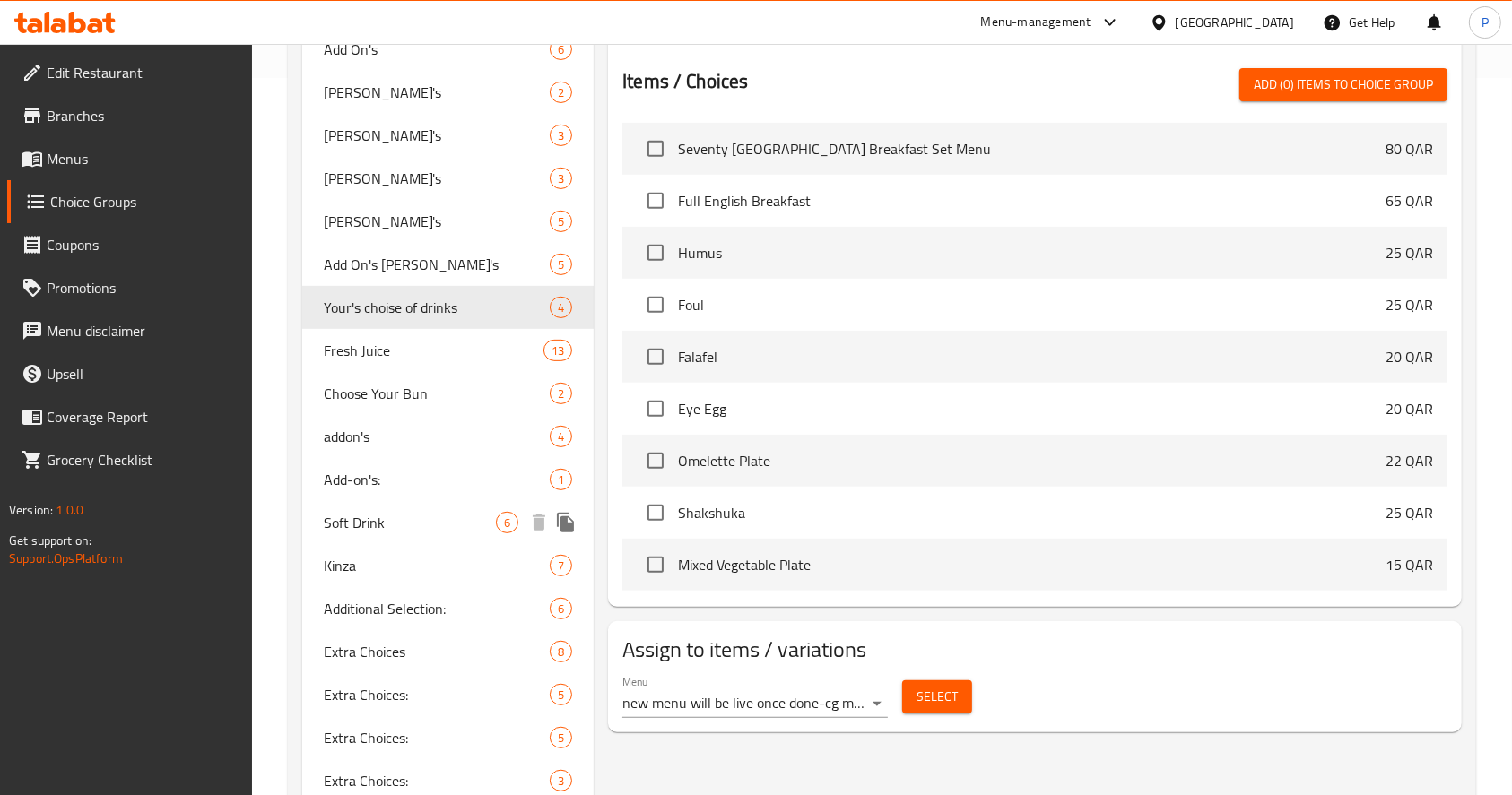
click at [367, 522] on span "Soft Drink" at bounding box center [410, 522] width 173 height 21
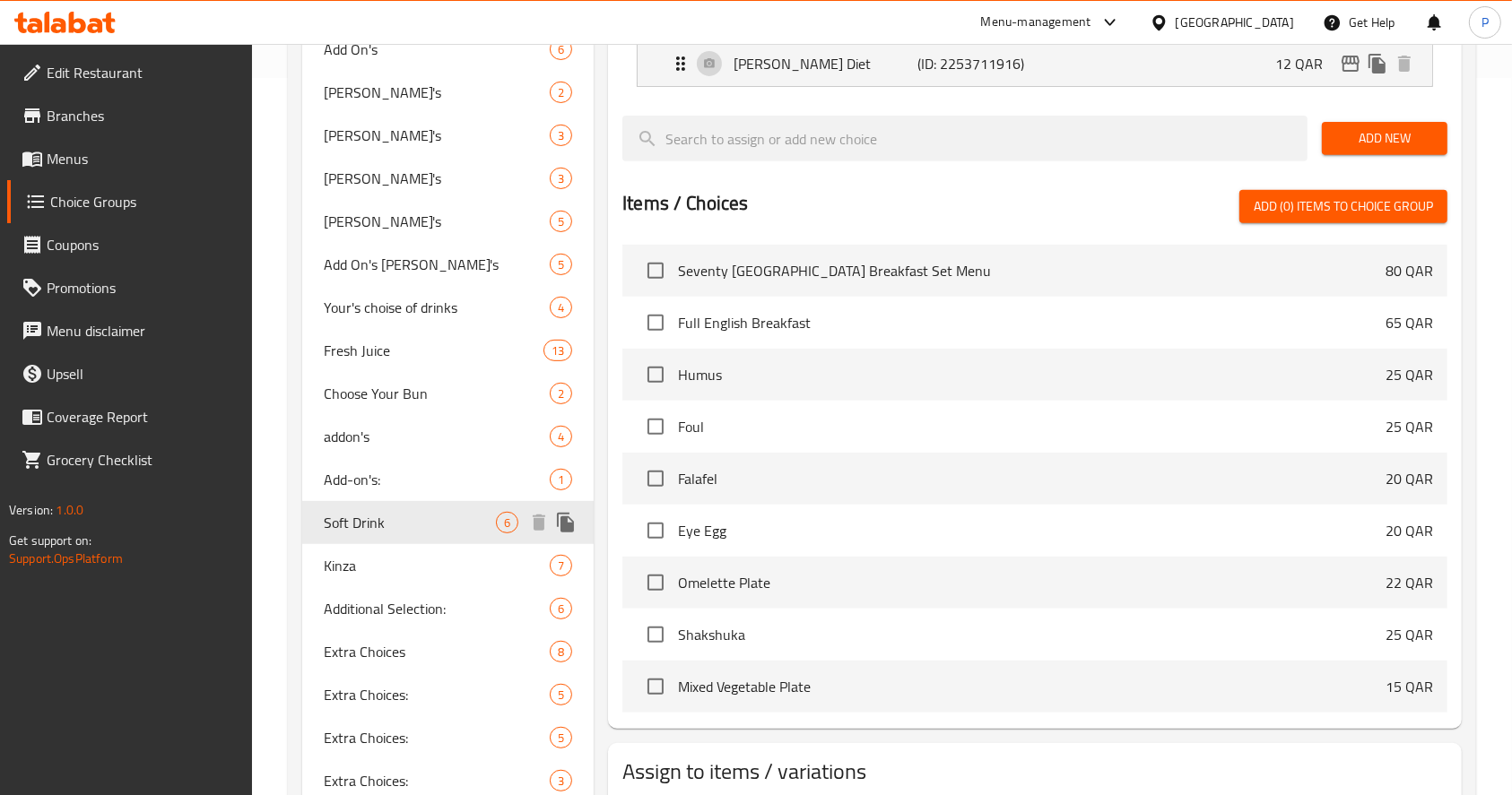
type input "Soft Drink"
type input "مشروب غازي"
type input "6"
